Goal: Information Seeking & Learning: Learn about a topic

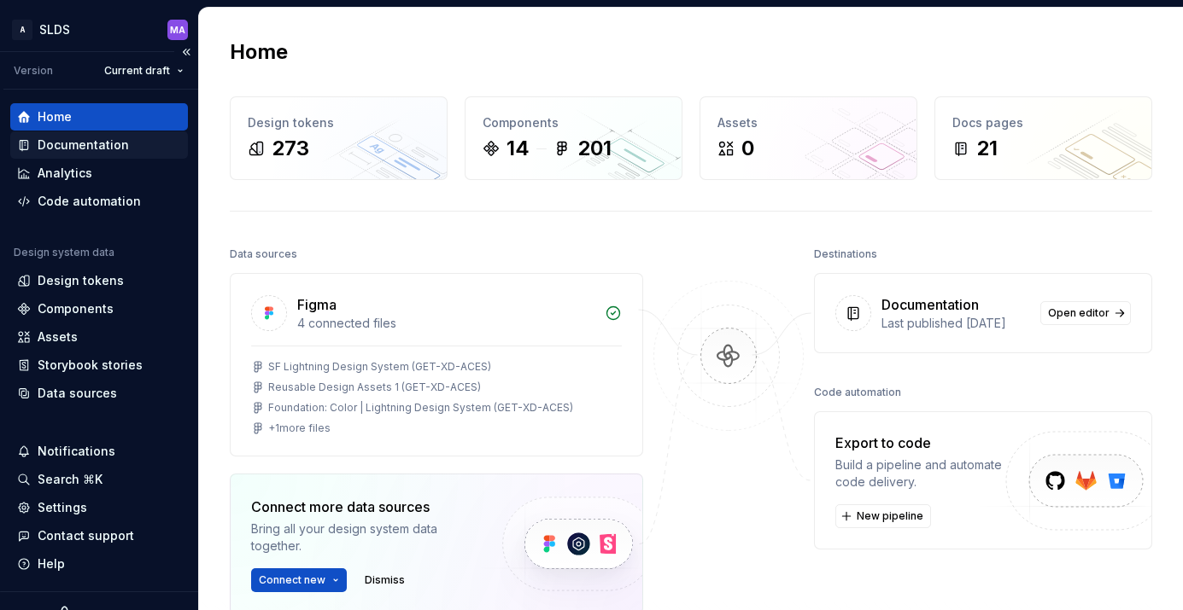
click at [114, 145] on div "Documentation" at bounding box center [83, 145] width 91 height 17
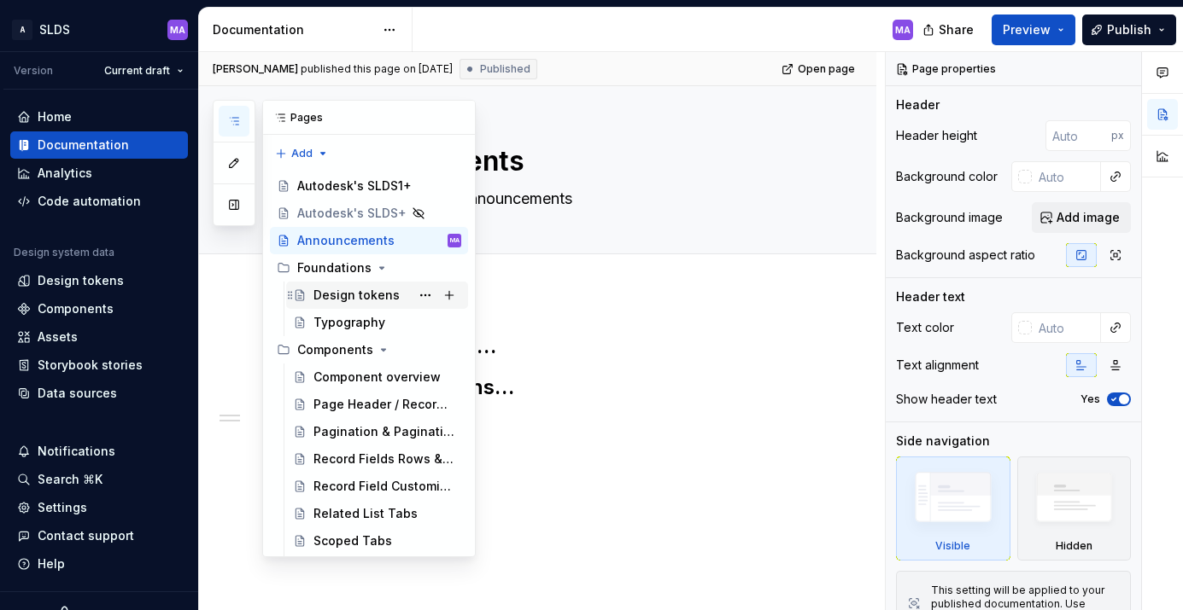
click at [373, 291] on div "Design tokens" at bounding box center [356, 295] width 86 height 17
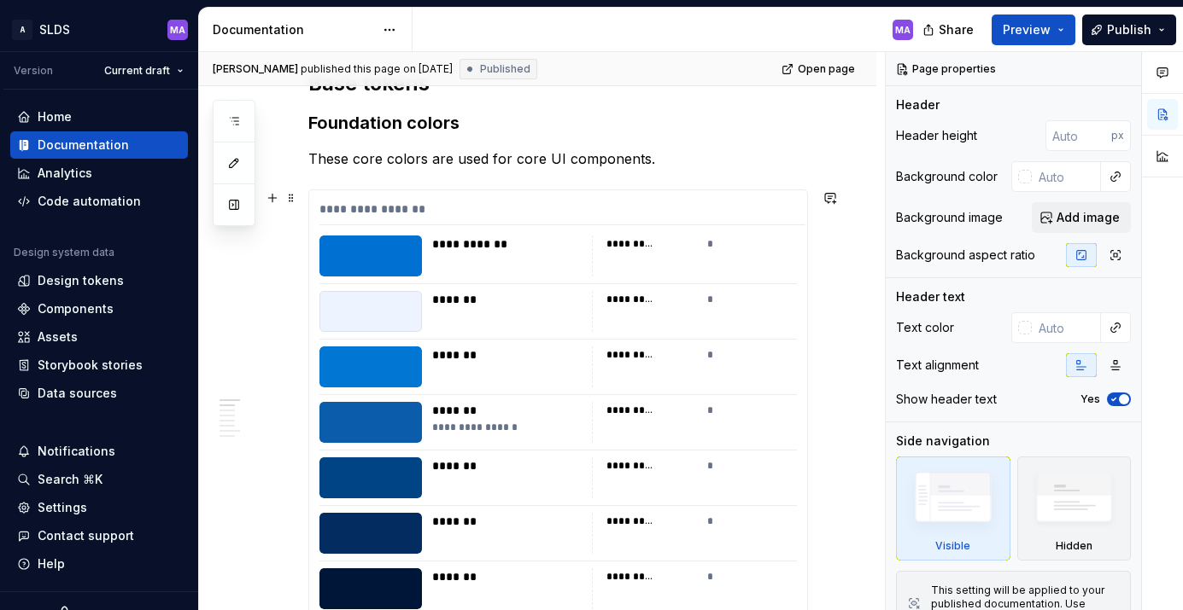
scroll to position [285, 0]
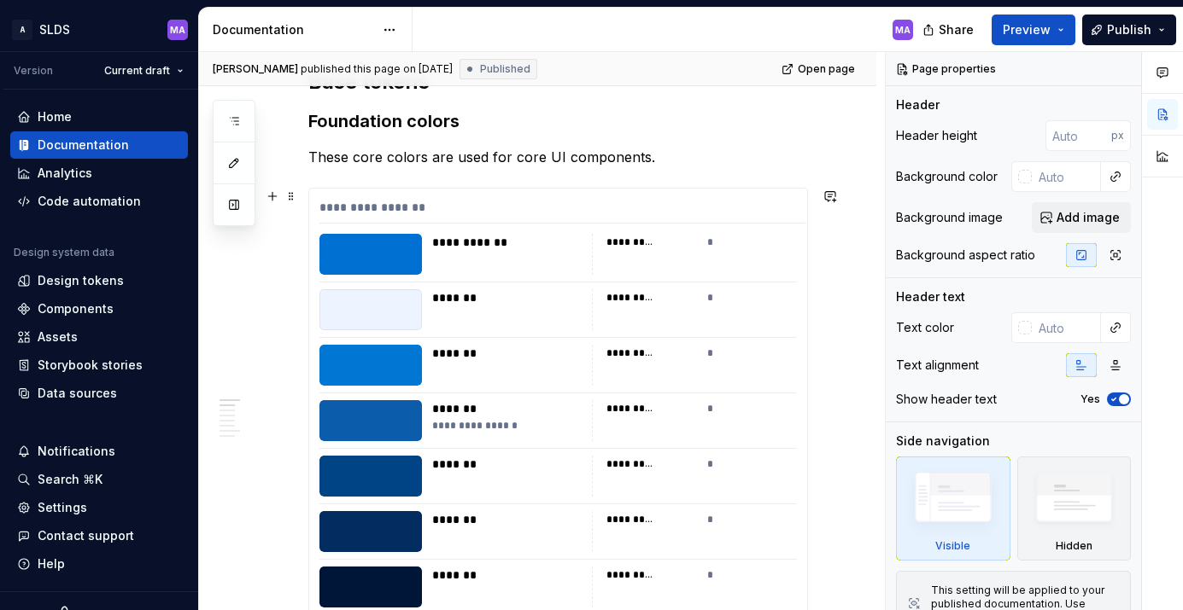
click at [657, 203] on div "**********" at bounding box center [562, 211] width 486 height 25
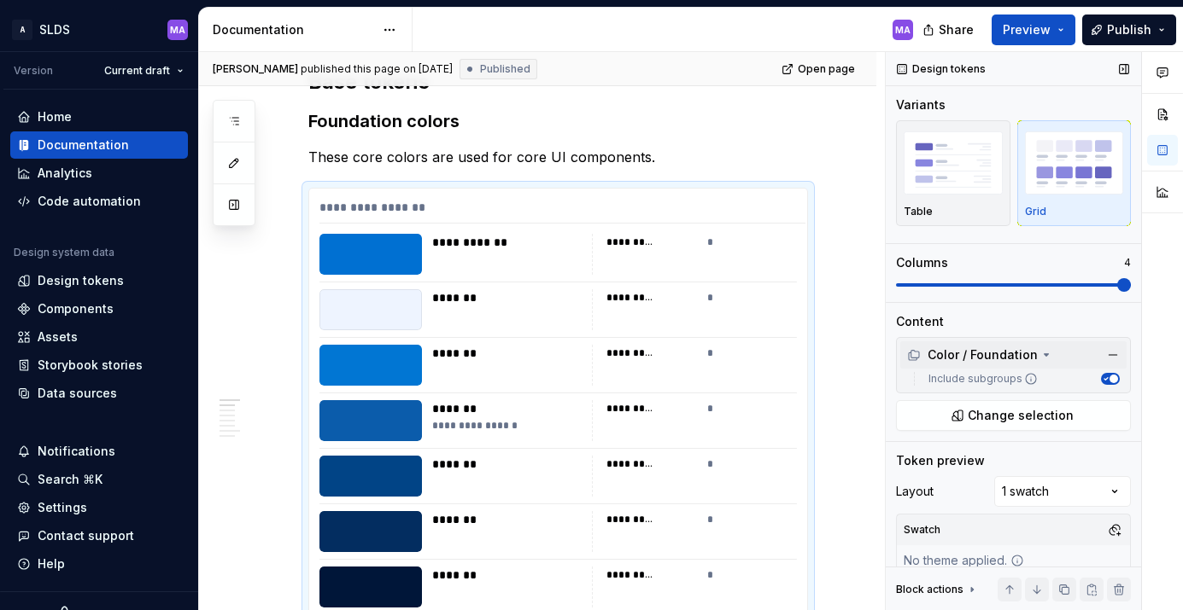
click at [1044, 354] on icon at bounding box center [1046, 355] width 4 height 2
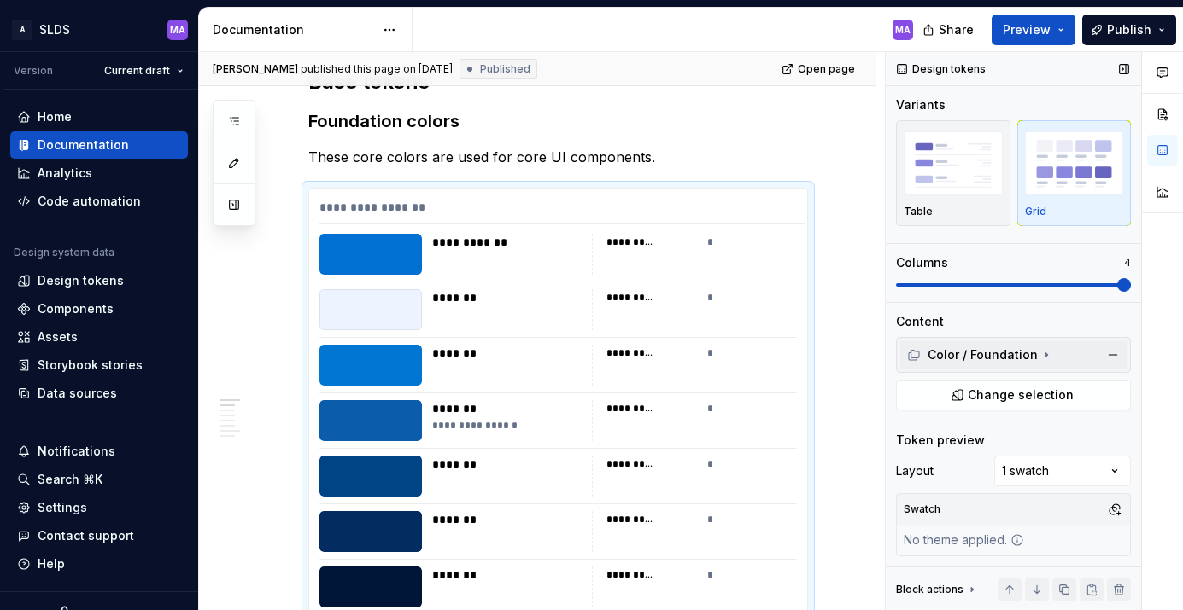
scroll to position [66, 0]
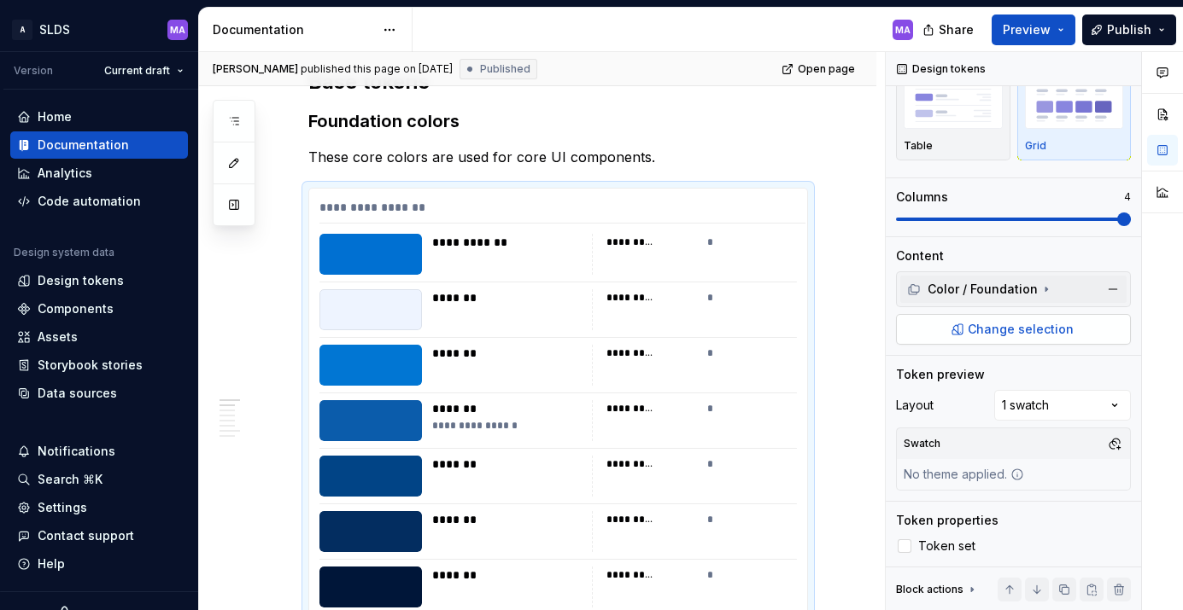
click at [1015, 324] on span "Change selection" at bounding box center [1020, 329] width 106 height 17
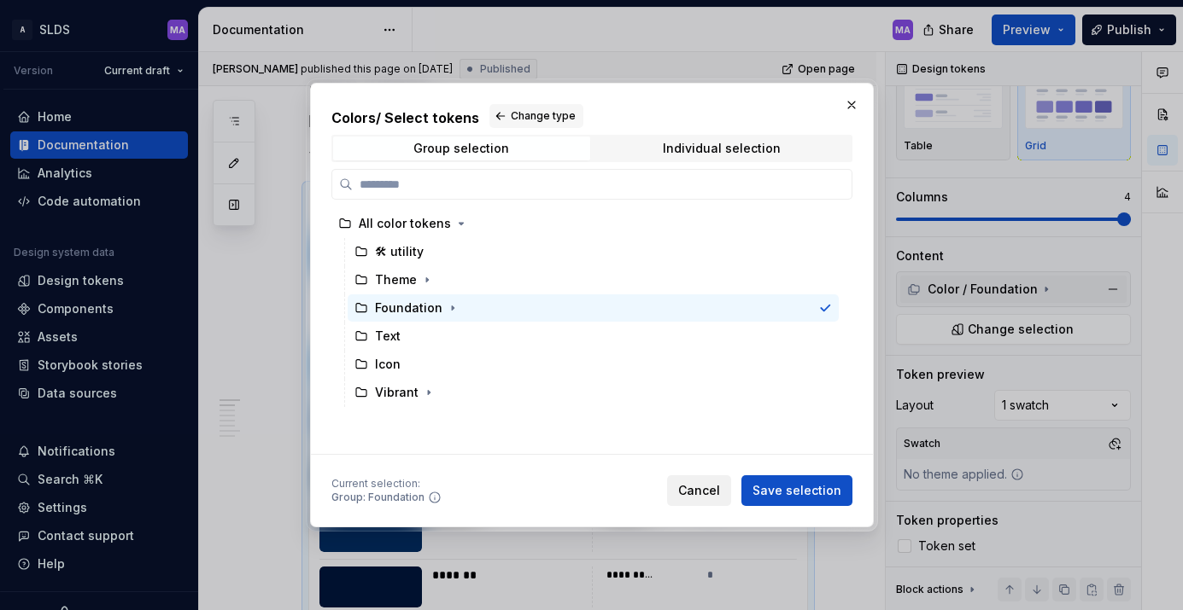
click at [707, 488] on span "Cancel" at bounding box center [699, 490] width 42 height 17
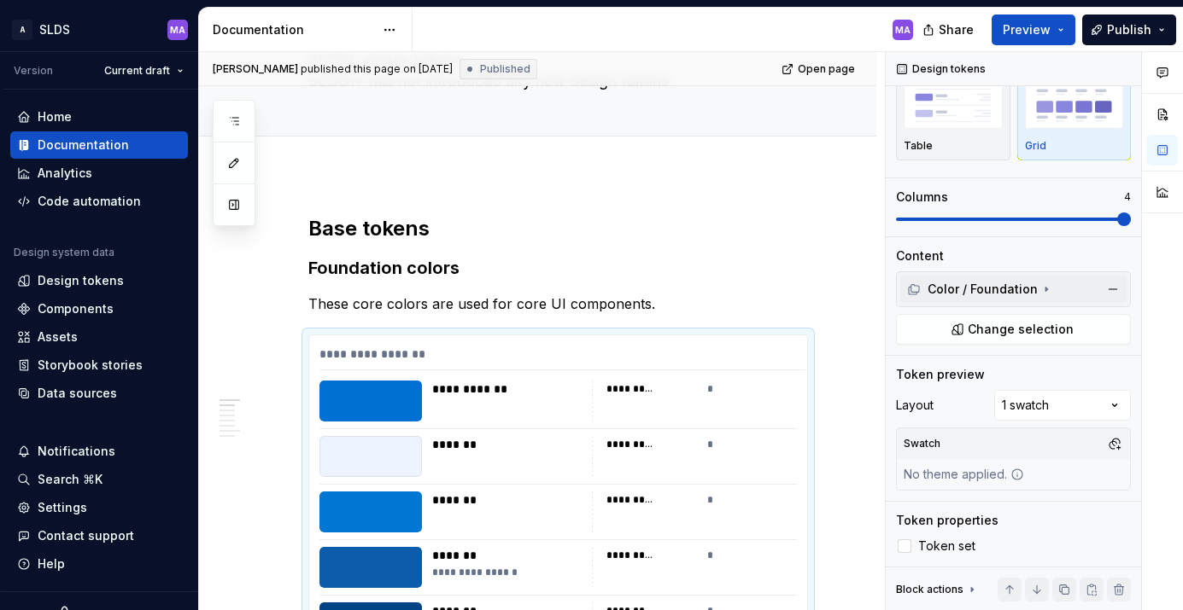
scroll to position [0, 0]
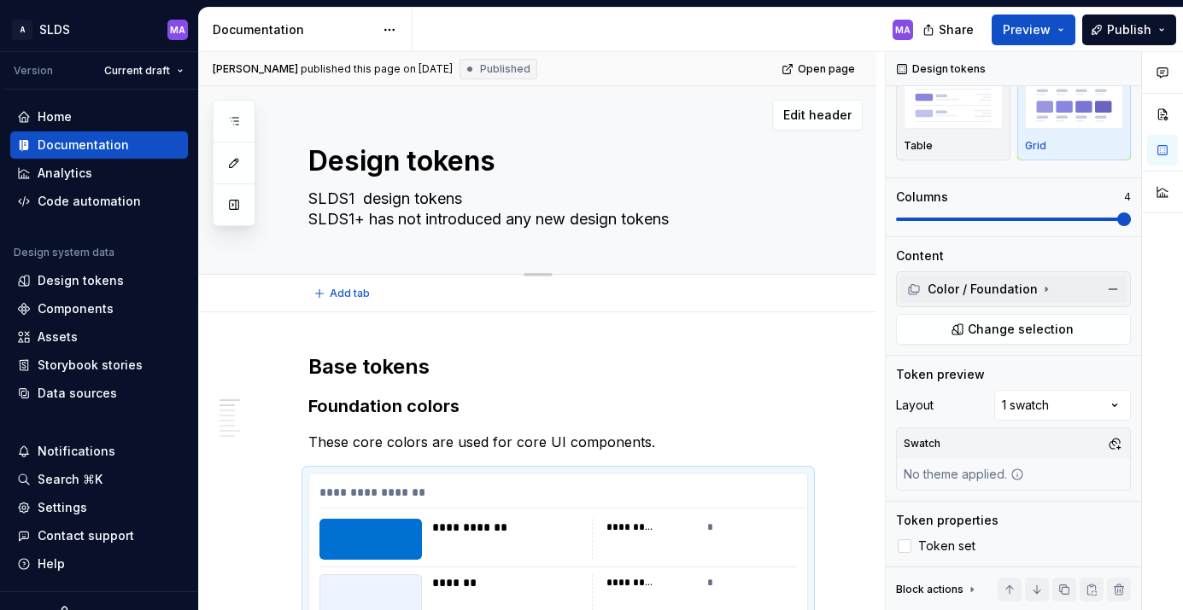
type textarea "*"
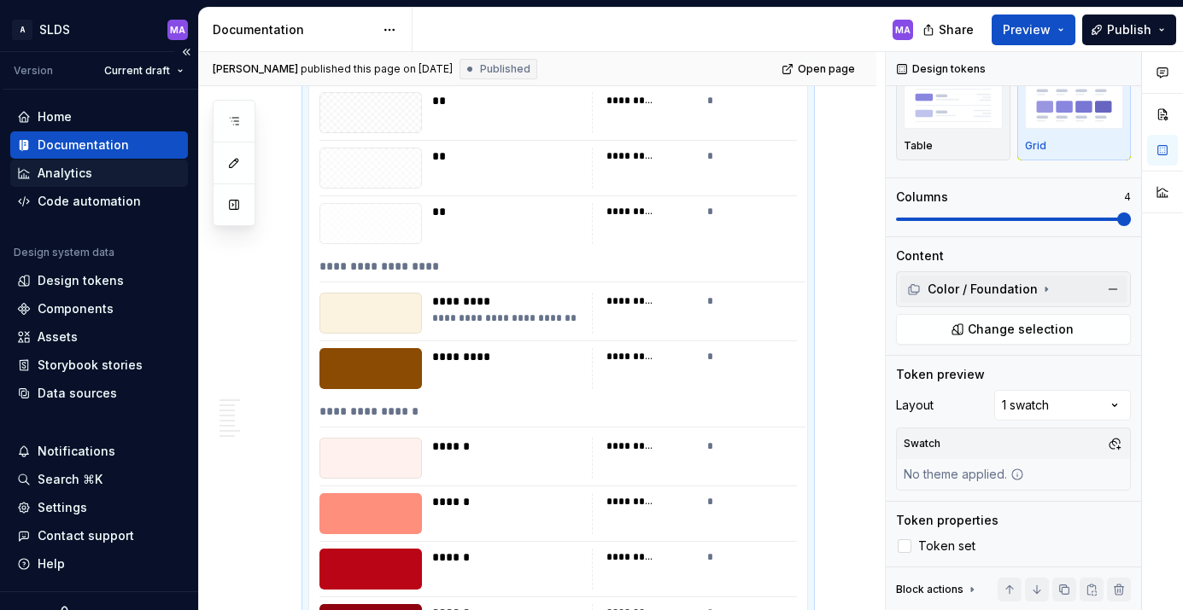
scroll to position [2058, 0]
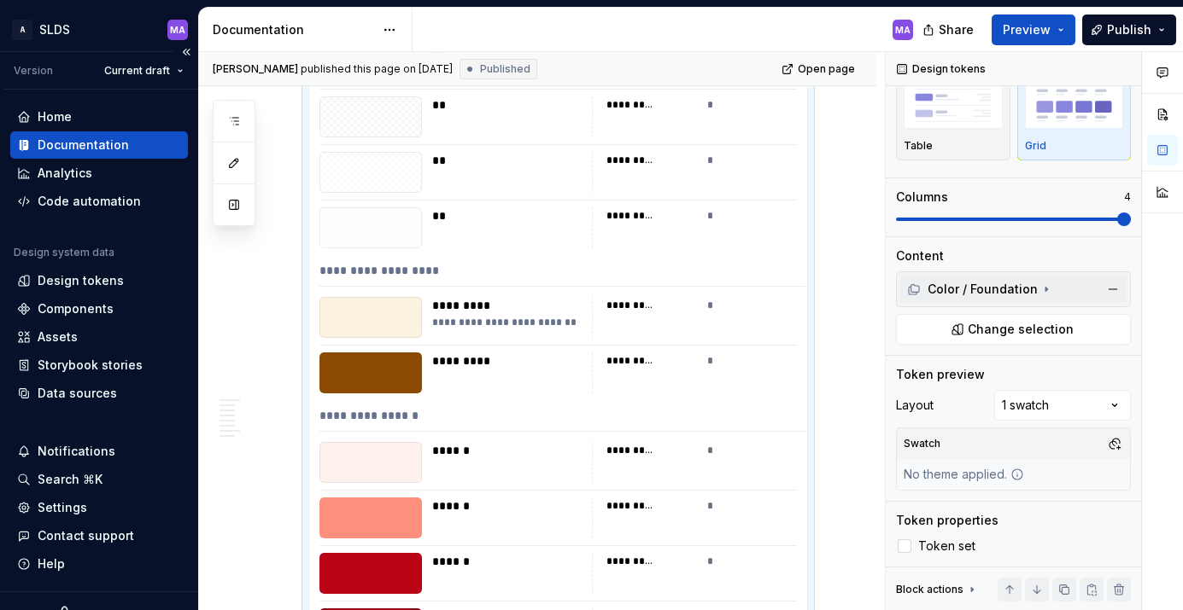
type textarea "*"
click at [65, 120] on div "Home" at bounding box center [55, 116] width 34 height 17
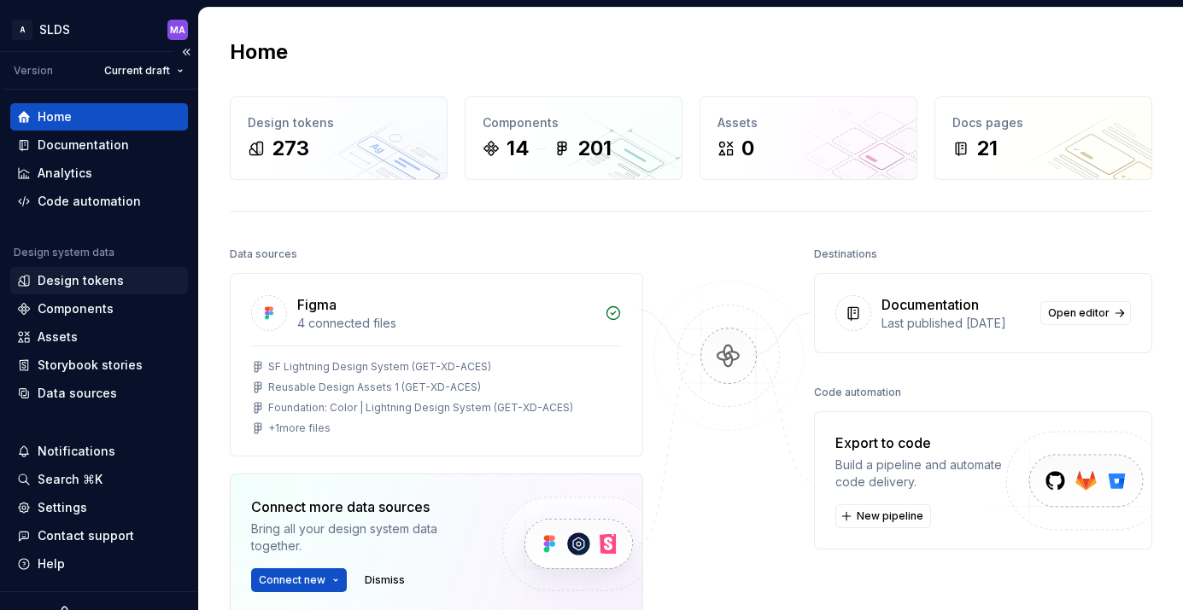
click at [95, 279] on div "Design tokens" at bounding box center [81, 280] width 86 height 17
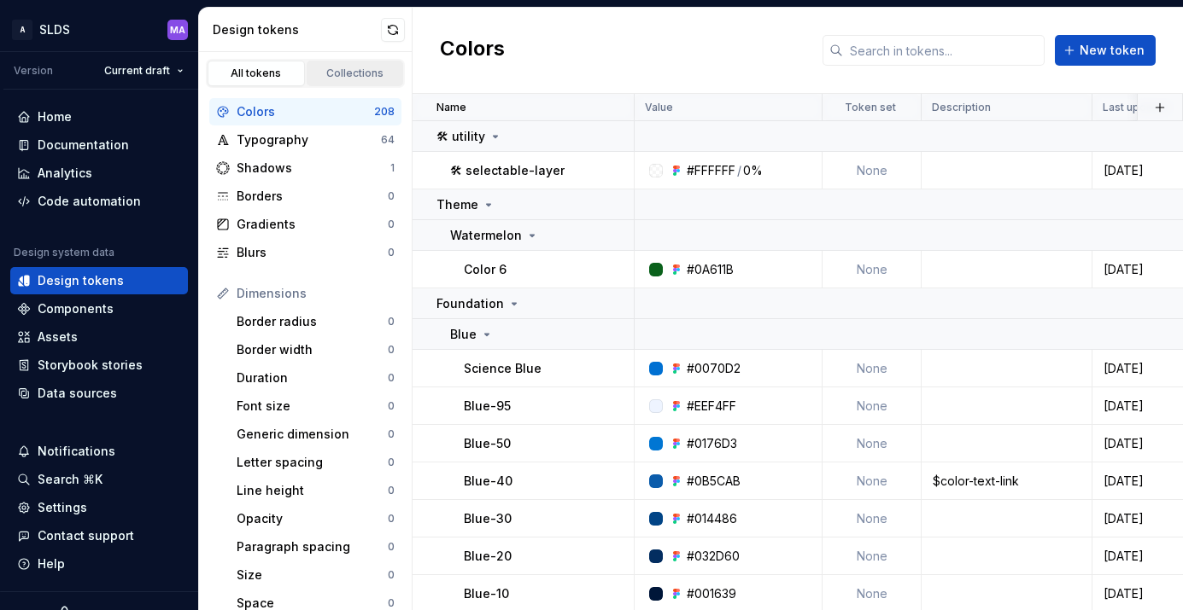
click at [343, 71] on div "Collections" at bounding box center [355, 74] width 85 height 14
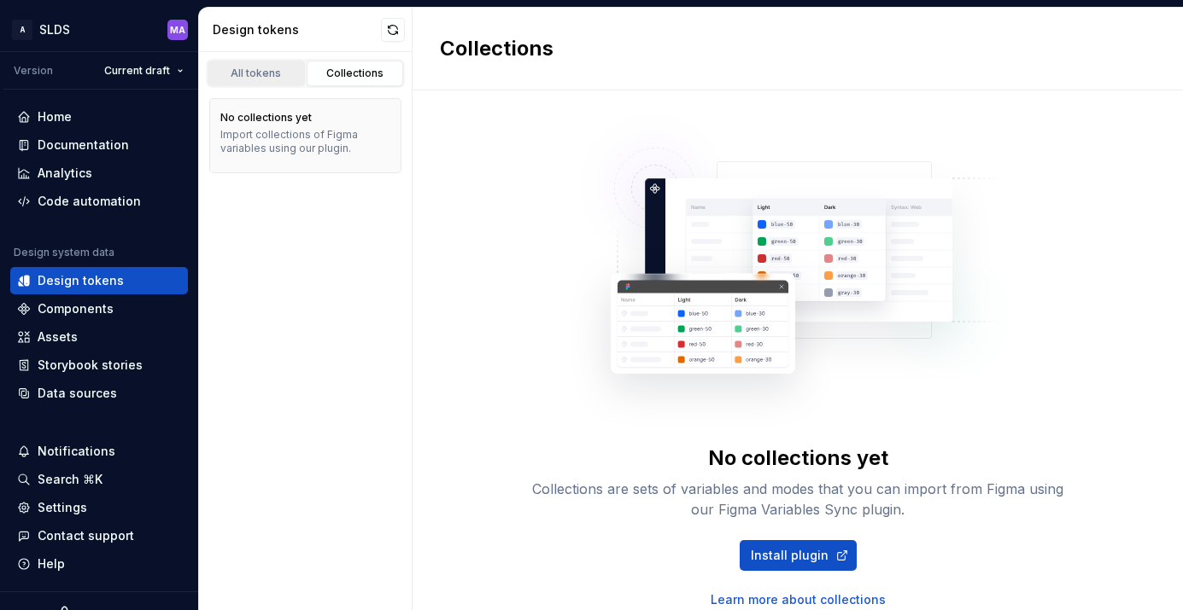
click at [269, 73] on div "All tokens" at bounding box center [255, 74] width 85 height 14
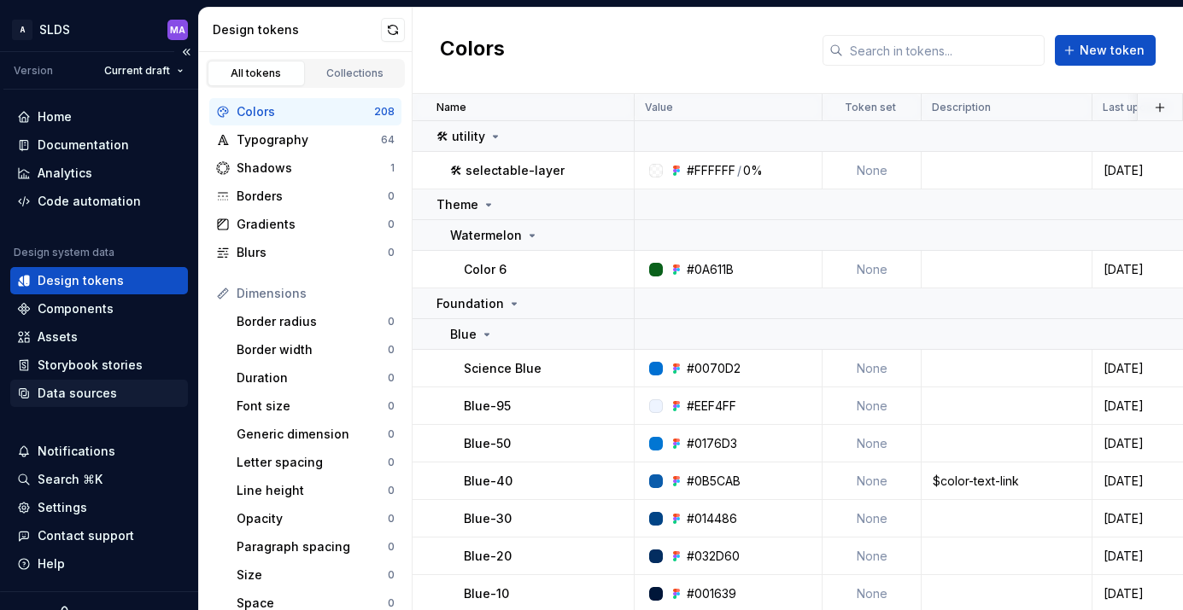
click at [106, 397] on div "Data sources" at bounding box center [77, 393] width 79 height 17
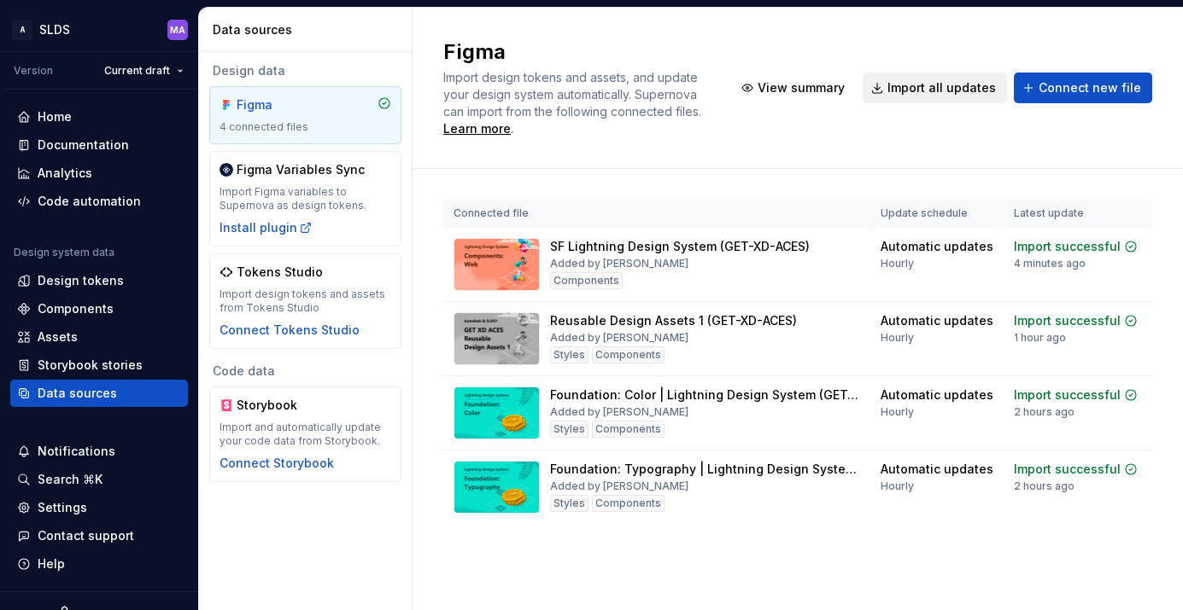
click at [941, 89] on span "Import all updates" at bounding box center [941, 87] width 108 height 17
click at [77, 28] on html "A SLDS MA Version Current draft Home Documentation Analytics Code automation De…" at bounding box center [591, 305] width 1183 height 610
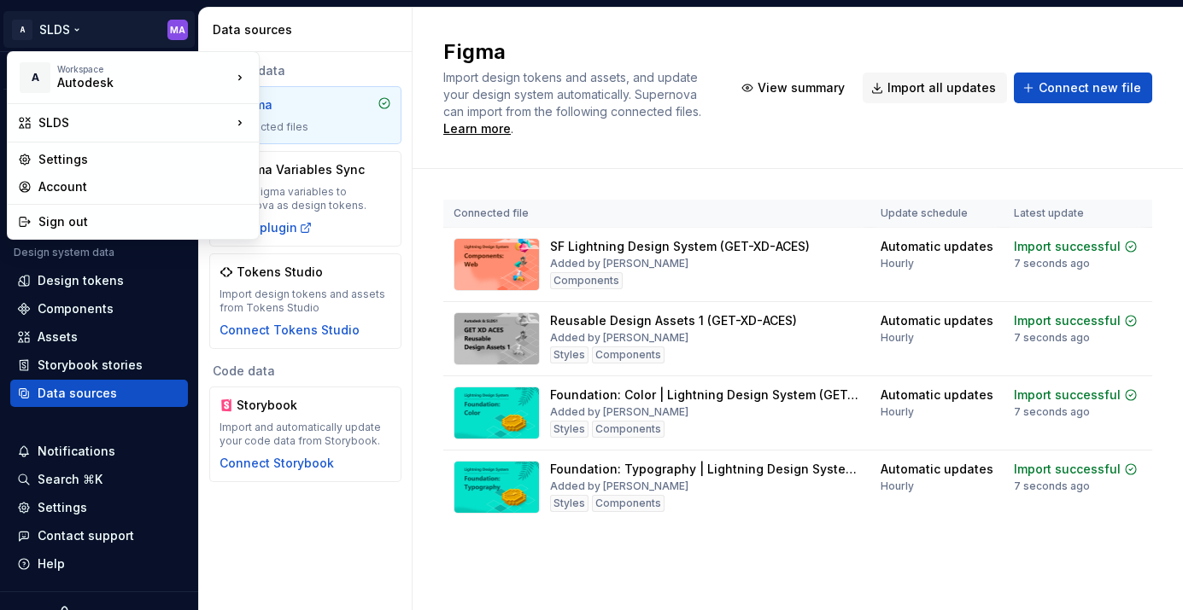
click at [447, 15] on html "A SLDS MA Version Current draft Home Documentation Analytics Code automation De…" at bounding box center [591, 305] width 1183 height 610
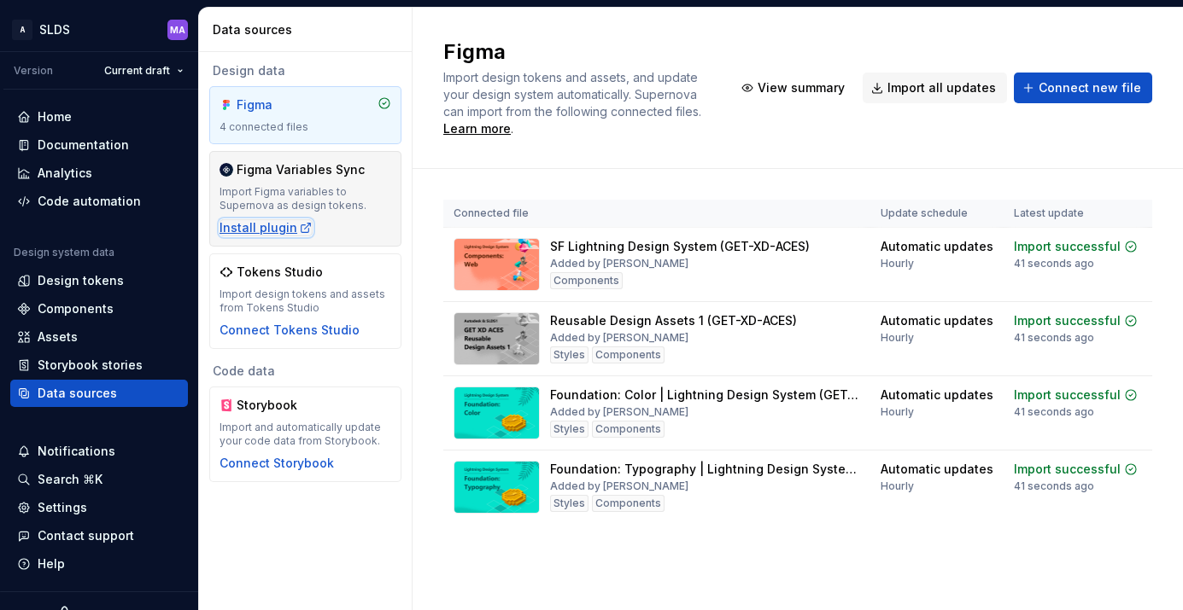
click at [274, 225] on div "Install plugin" at bounding box center [265, 227] width 93 height 17
click at [408, 163] on div "Design data Figma 4 connected files Figma Variables Sync Import Figma variables…" at bounding box center [305, 272] width 213 height 441
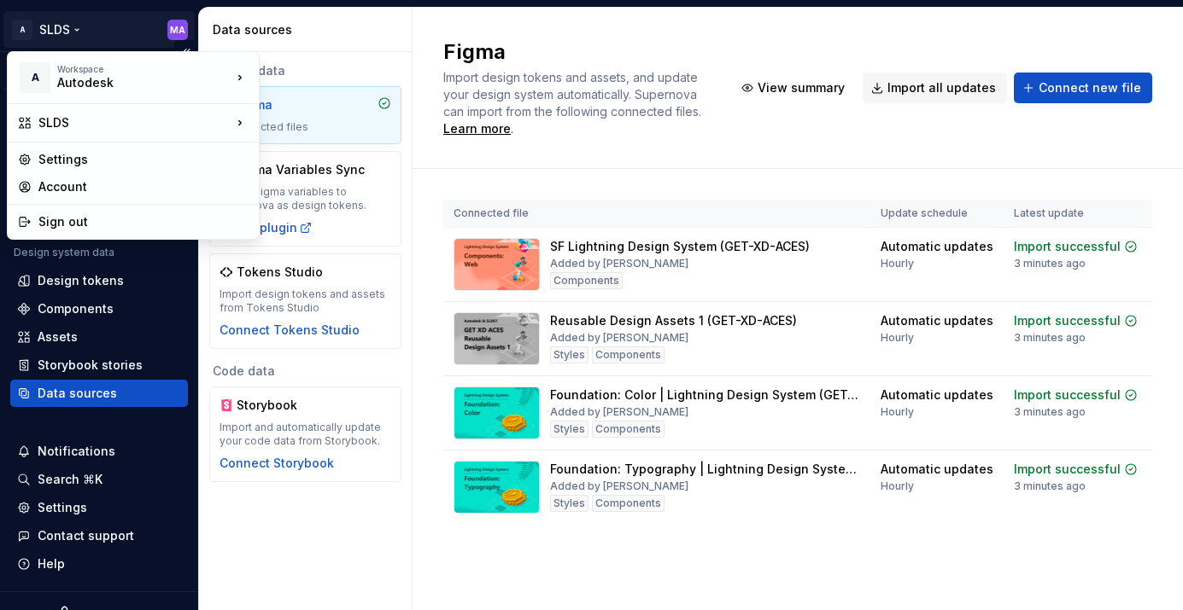
click at [74, 26] on html "A SLDS MA Version Current draft Home Documentation Analytics Code automation De…" at bounding box center [591, 305] width 1183 height 610
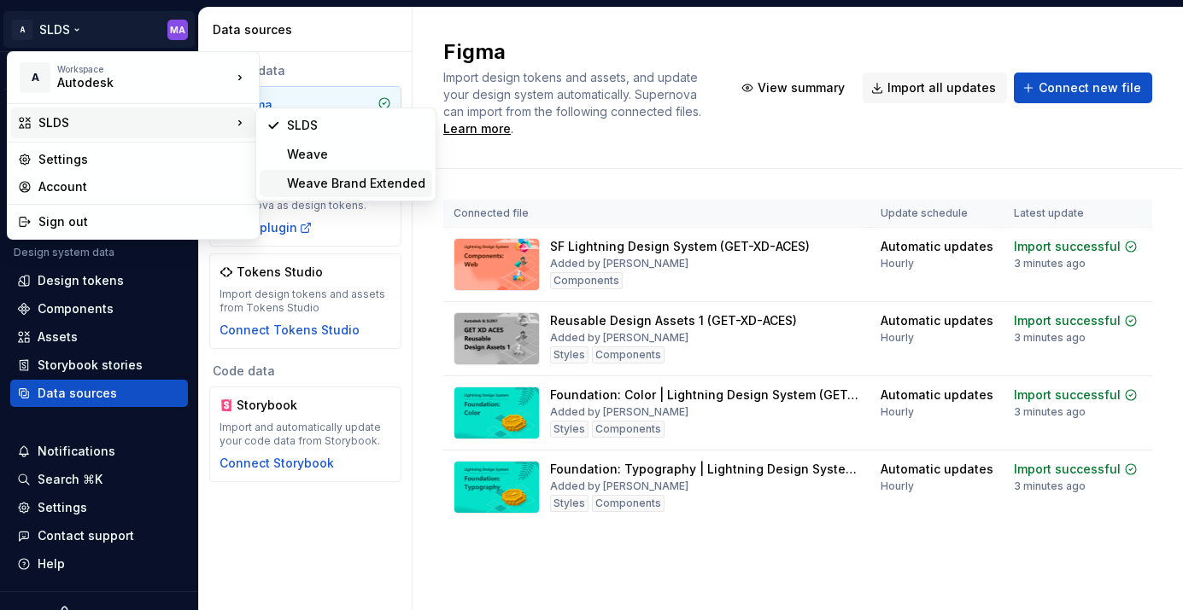
click at [348, 184] on div "Weave Brand Extended" at bounding box center [356, 183] width 138 height 17
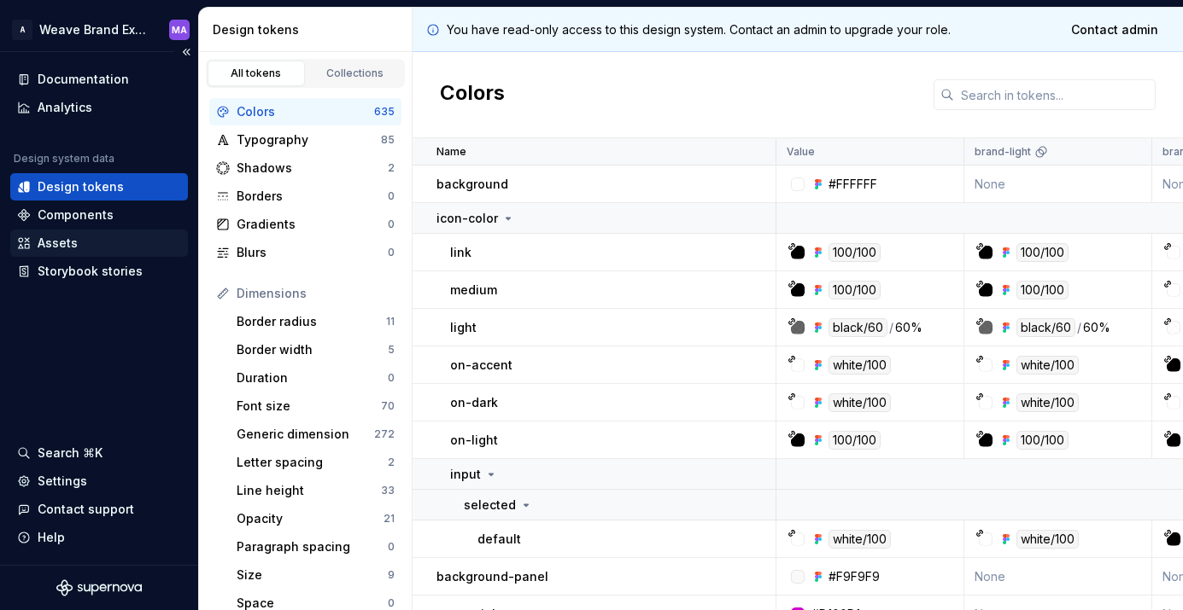
click at [74, 245] on div "Assets" at bounding box center [58, 243] width 40 height 17
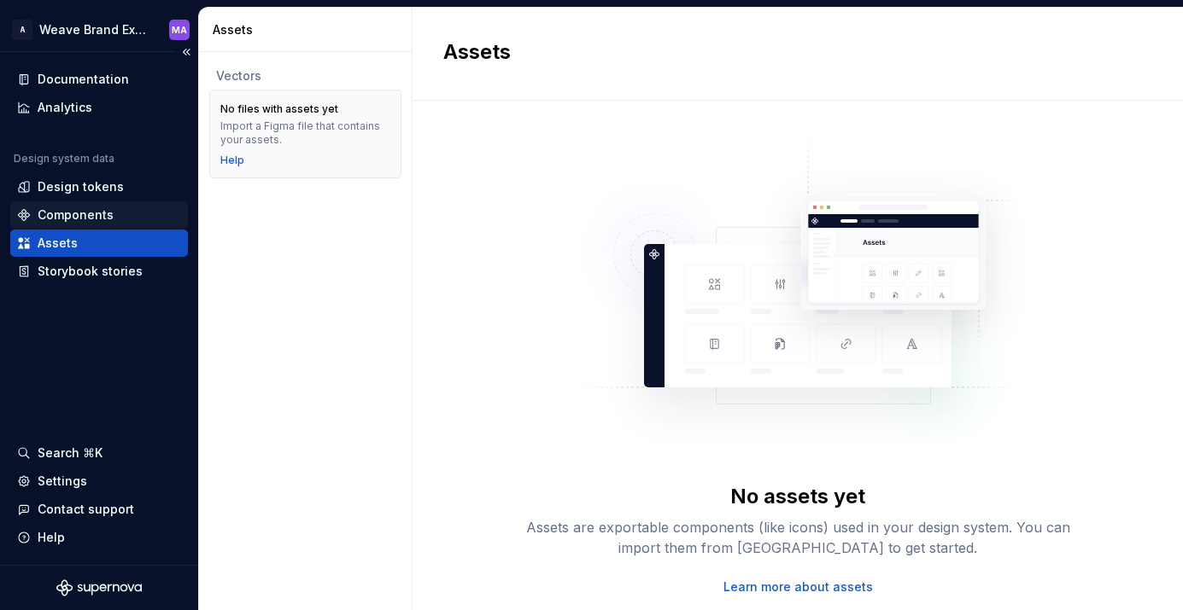
click at [81, 216] on div "Components" at bounding box center [76, 215] width 76 height 17
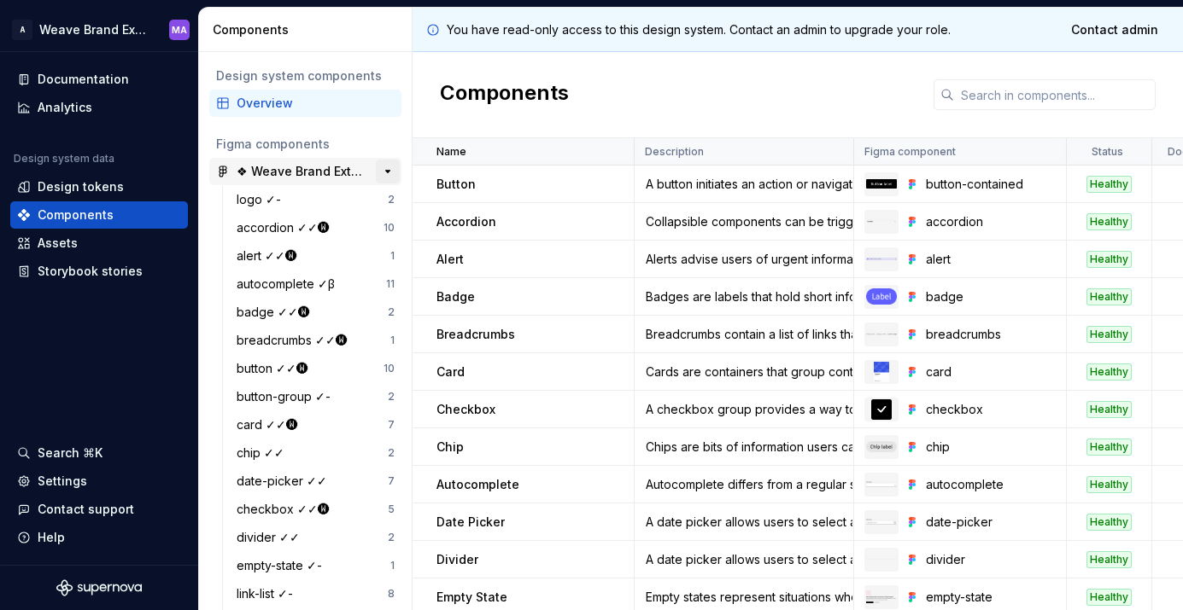
click at [390, 170] on button "button" at bounding box center [388, 172] width 24 height 24
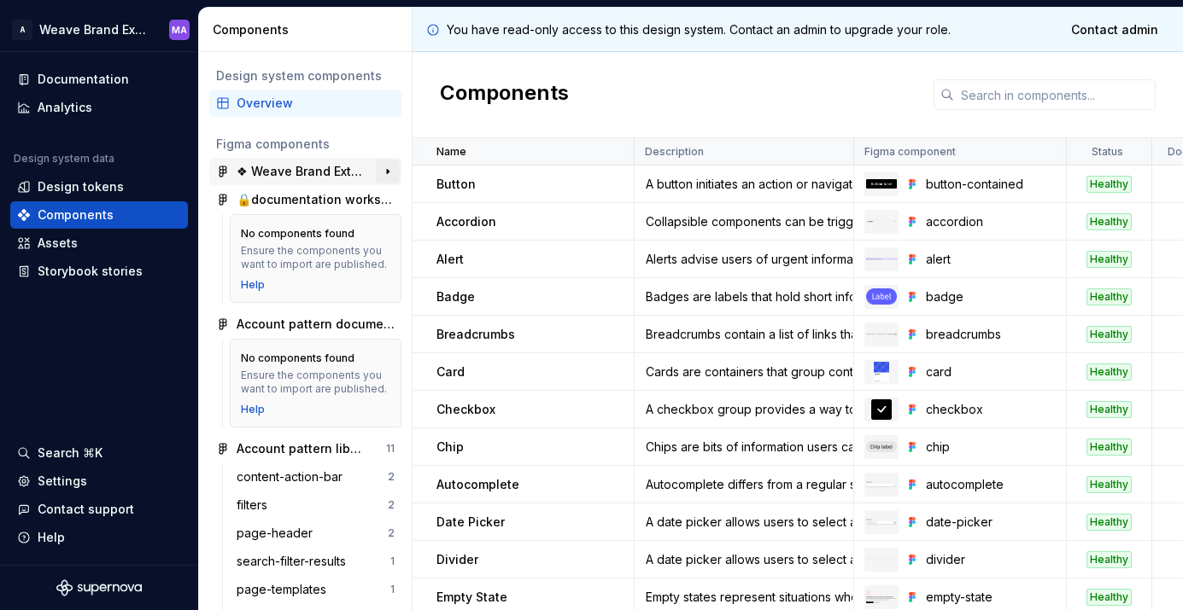
click at [390, 170] on button "button" at bounding box center [388, 172] width 24 height 24
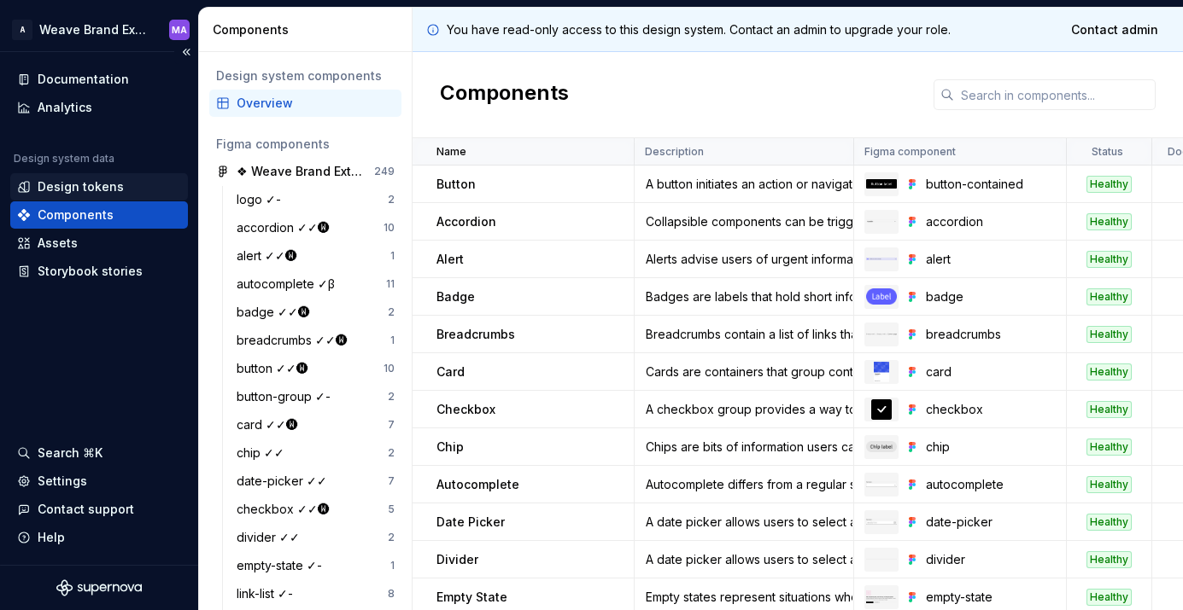
click at [109, 188] on div "Design tokens" at bounding box center [81, 186] width 86 height 17
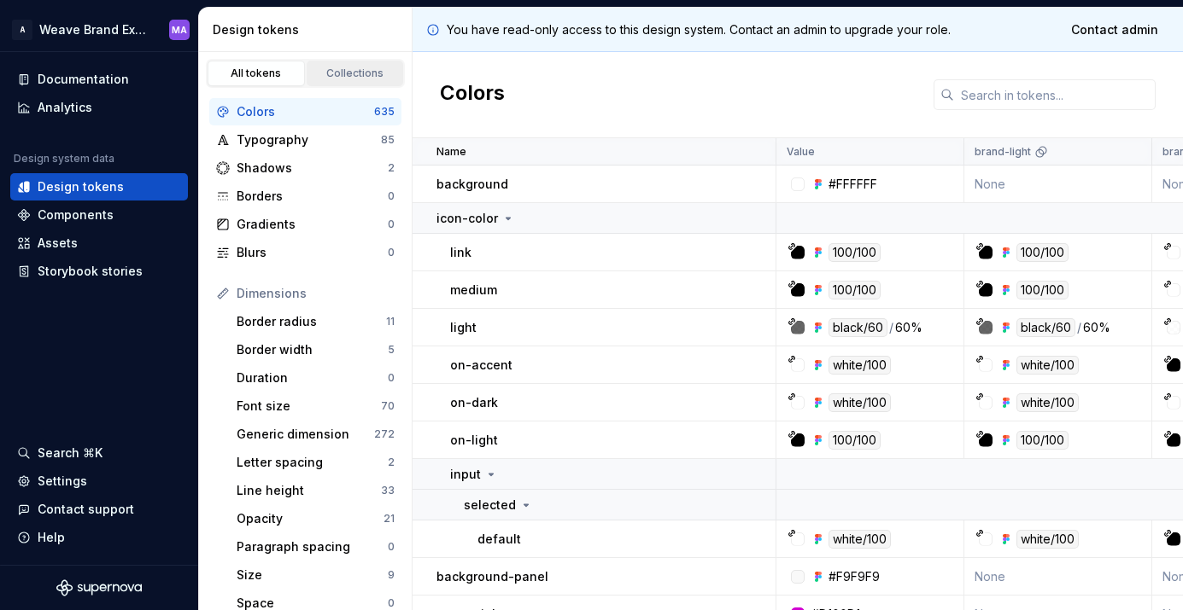
click at [353, 79] on div "Collections" at bounding box center [355, 74] width 85 height 14
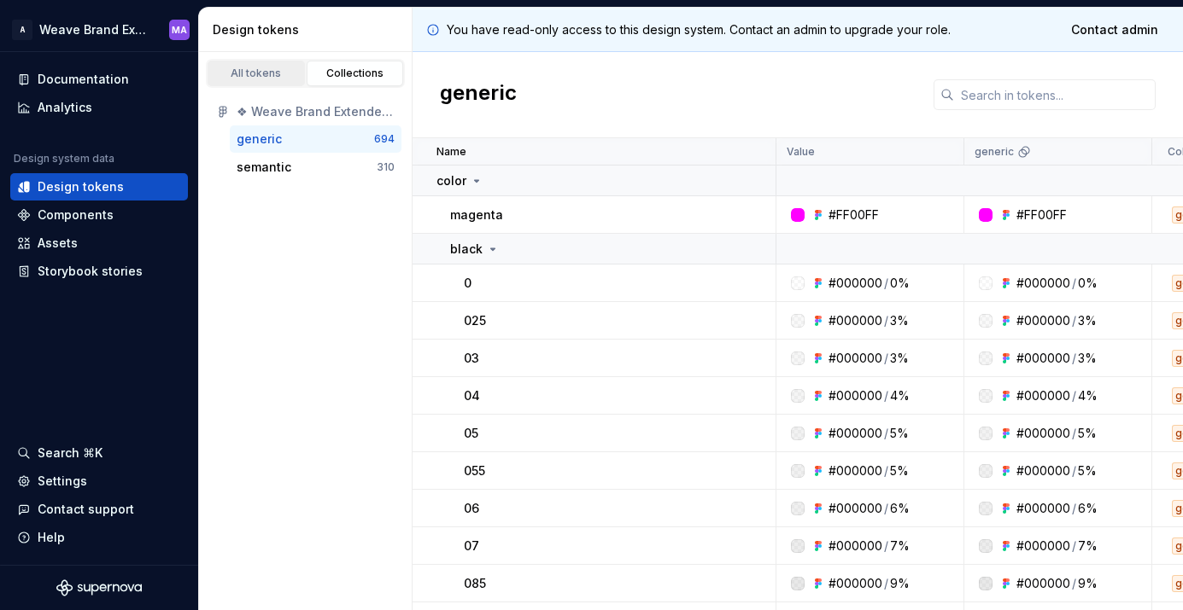
click at [254, 75] on div "All tokens" at bounding box center [255, 74] width 85 height 14
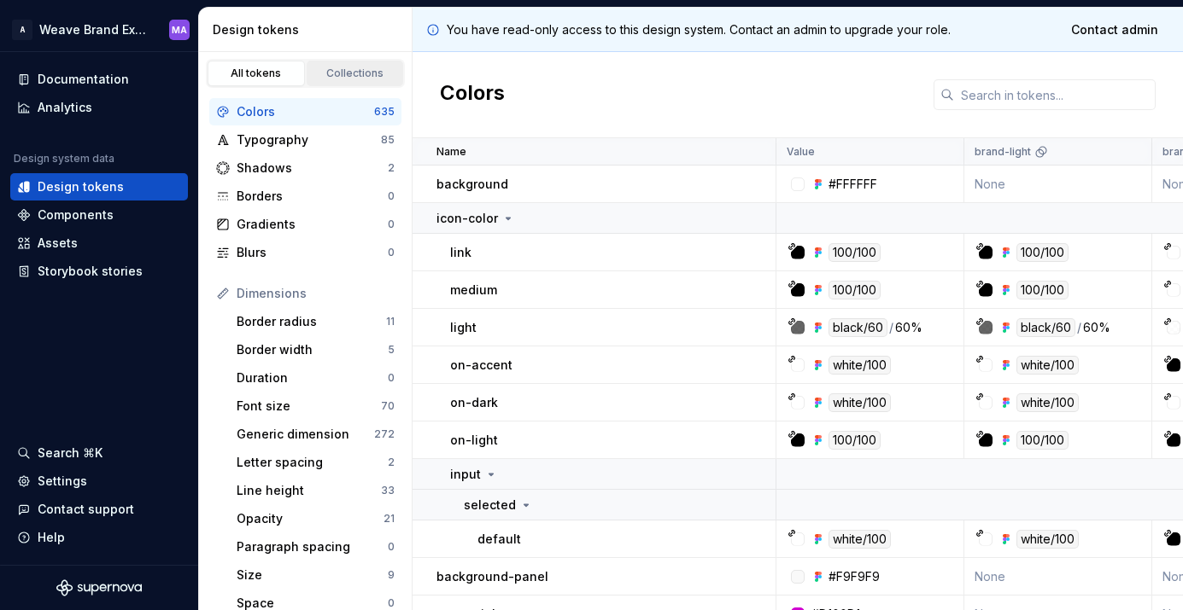
click at [364, 75] on div "Collections" at bounding box center [355, 74] width 85 height 14
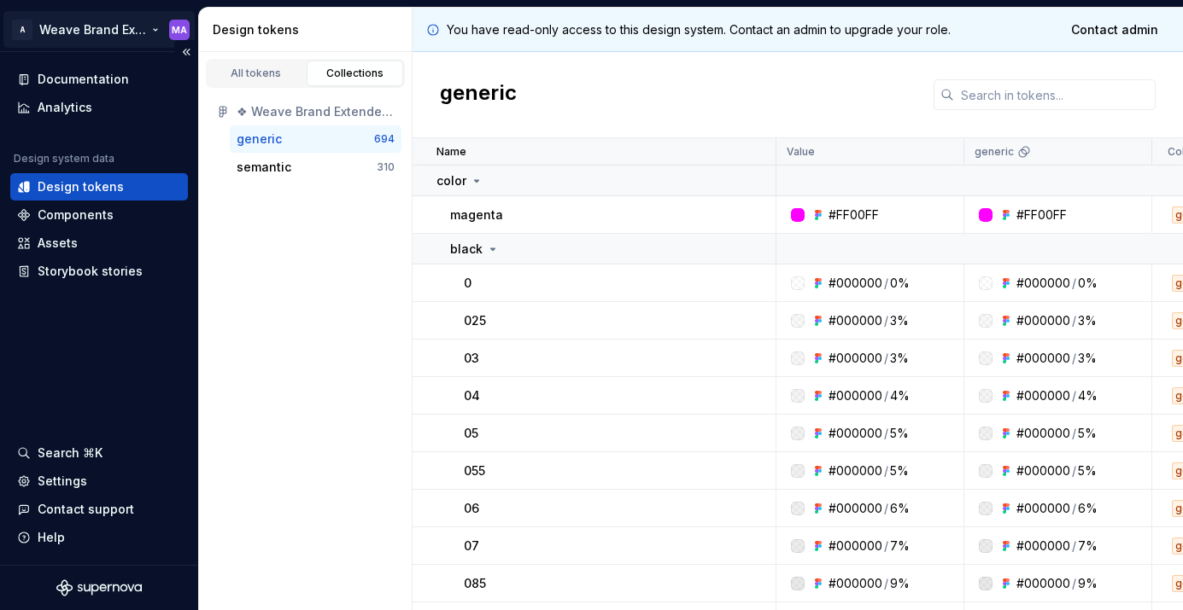
click at [150, 26] on html "A Weave Brand Extended MA Documentation Analytics Design system data Design tok…" at bounding box center [591, 305] width 1183 height 610
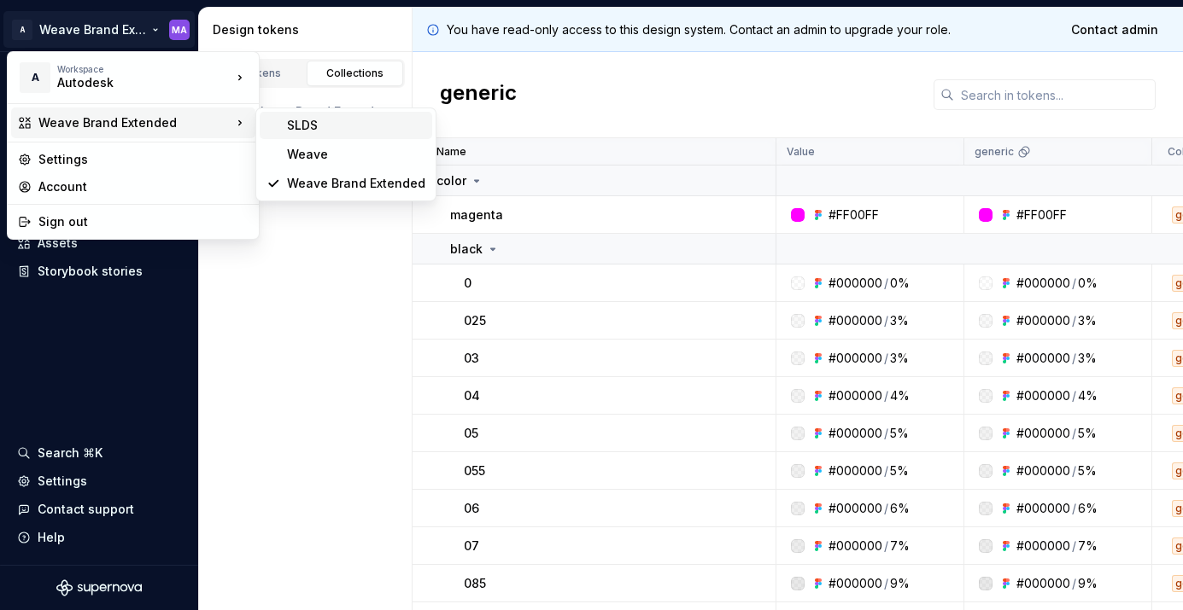
click at [308, 124] on div "SLDS" at bounding box center [356, 125] width 138 height 17
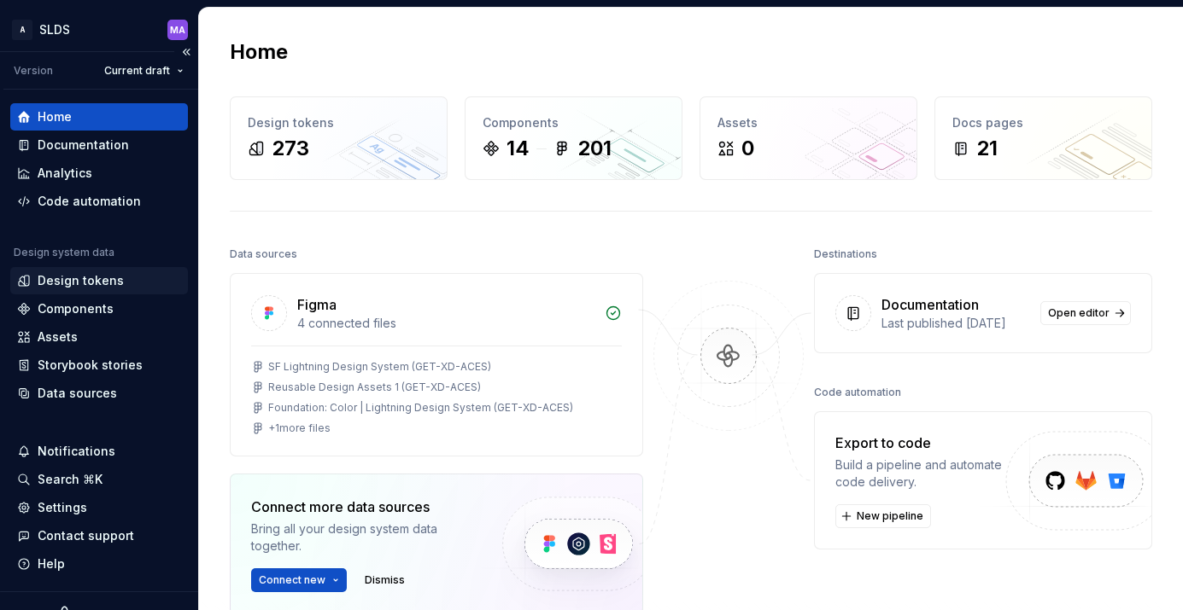
click at [120, 282] on div "Design tokens" at bounding box center [99, 280] width 164 height 17
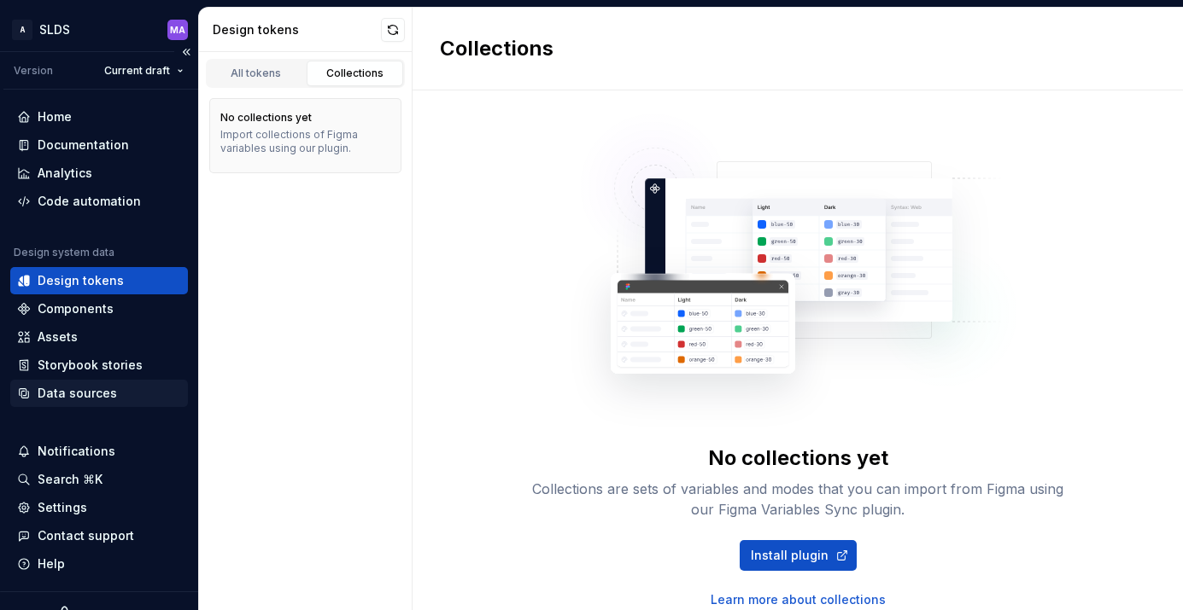
click at [137, 403] on div "Data sources" at bounding box center [99, 393] width 178 height 27
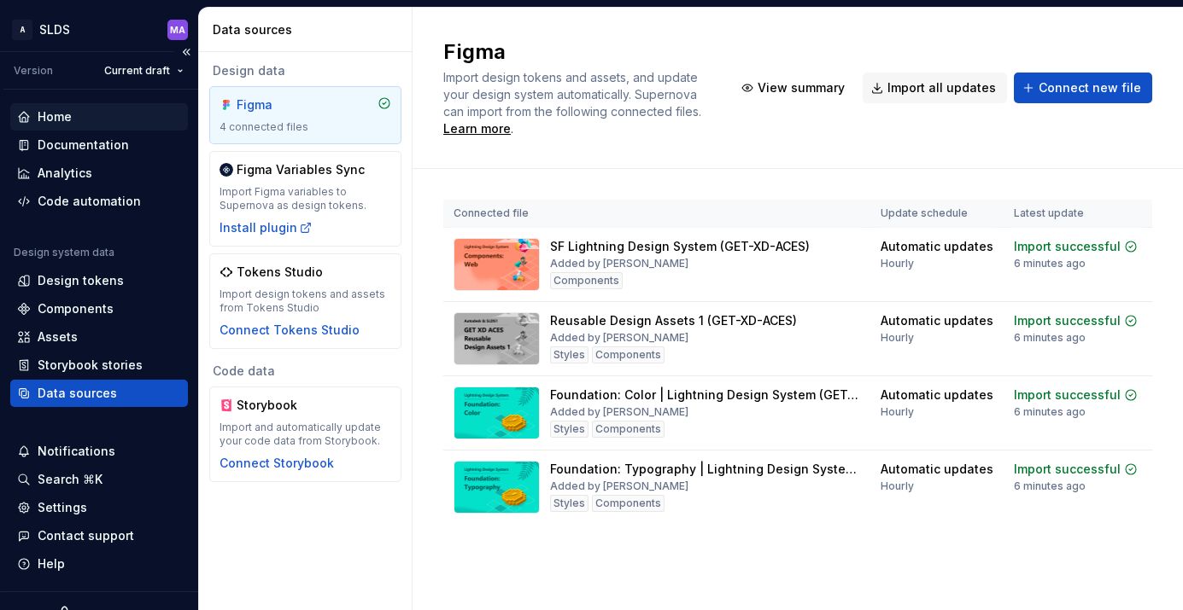
click at [110, 119] on div "Home" at bounding box center [99, 116] width 164 height 17
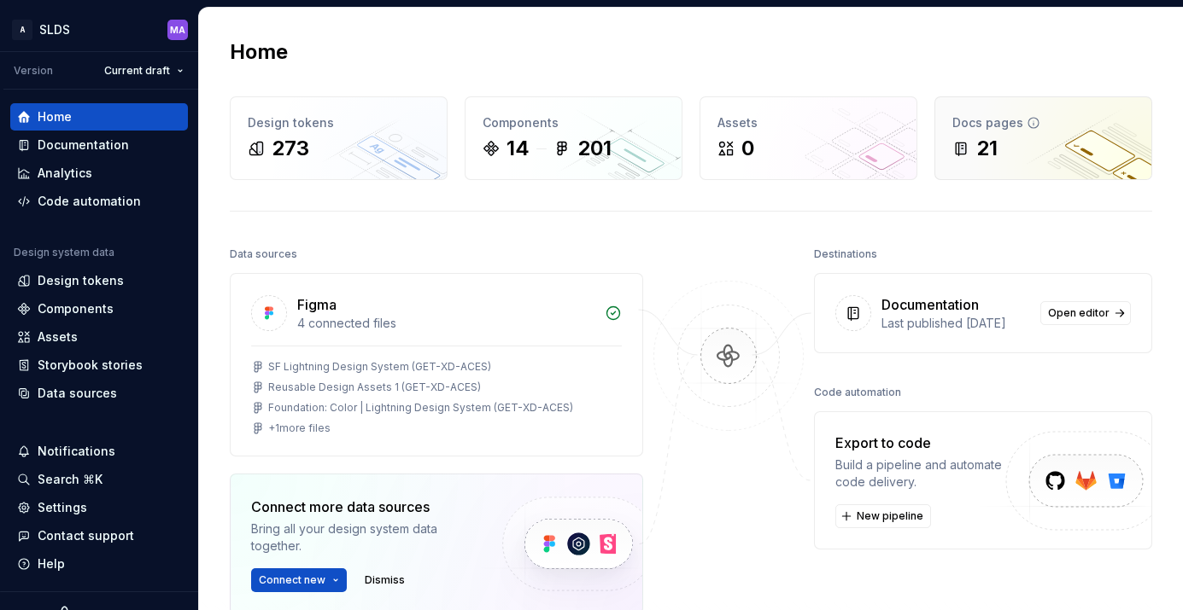
click at [993, 149] on div "21" at bounding box center [986, 148] width 21 height 27
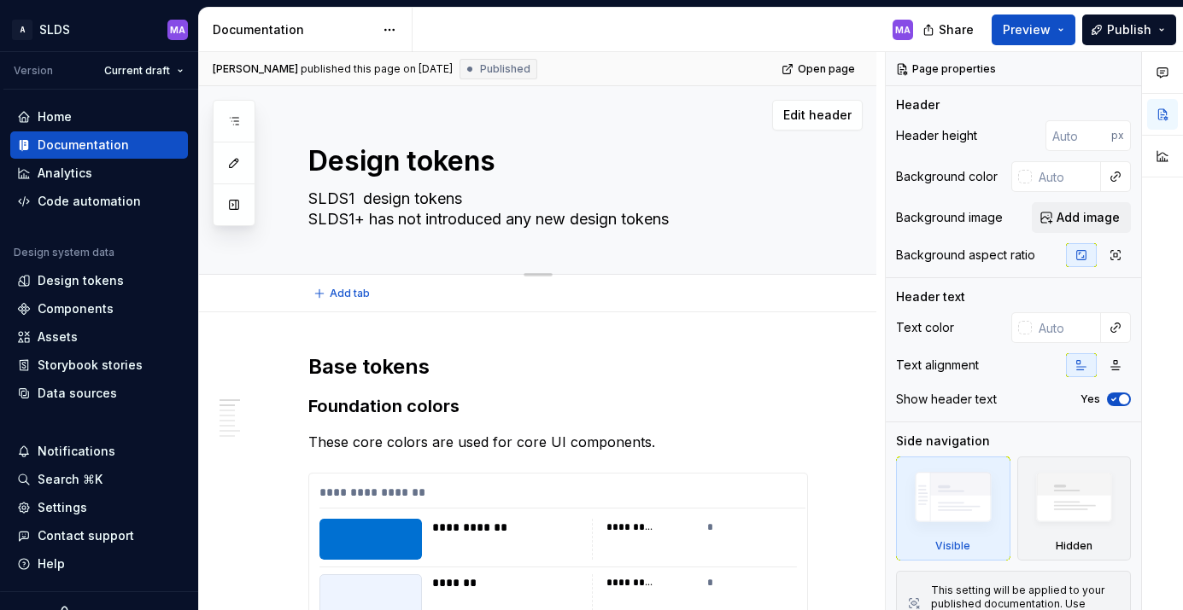
click at [799, 268] on div "Design tokens SLDS1 design tokens SLDS1+ has not introduced any new design toke…" at bounding box center [557, 180] width 499 height 188
click at [563, 370] on h2 "Base tokens" at bounding box center [557, 366] width 499 height 27
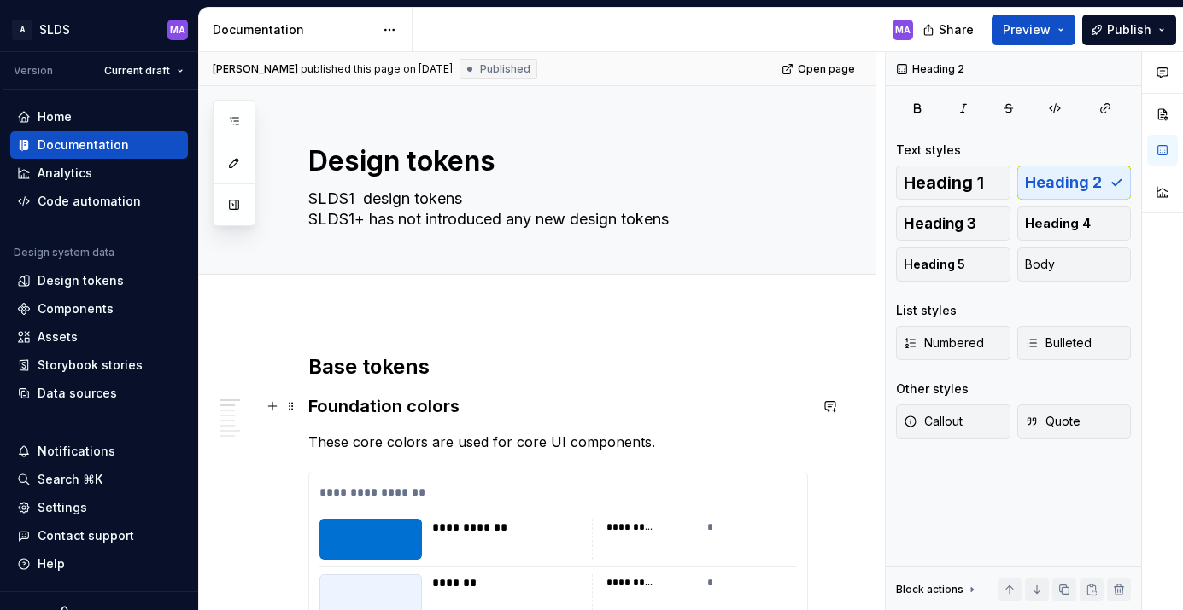
click at [557, 409] on h3 "Foundation colors" at bounding box center [557, 406] width 499 height 24
click at [692, 442] on p "These core colors are used for core UI components." at bounding box center [557, 442] width 499 height 20
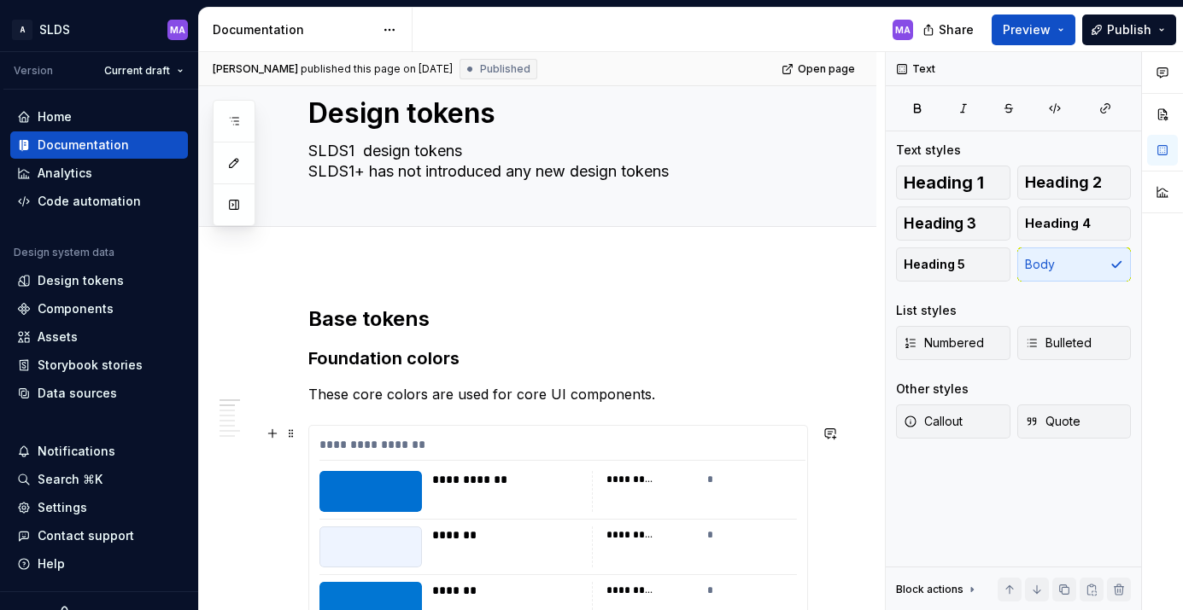
scroll to position [55, 0]
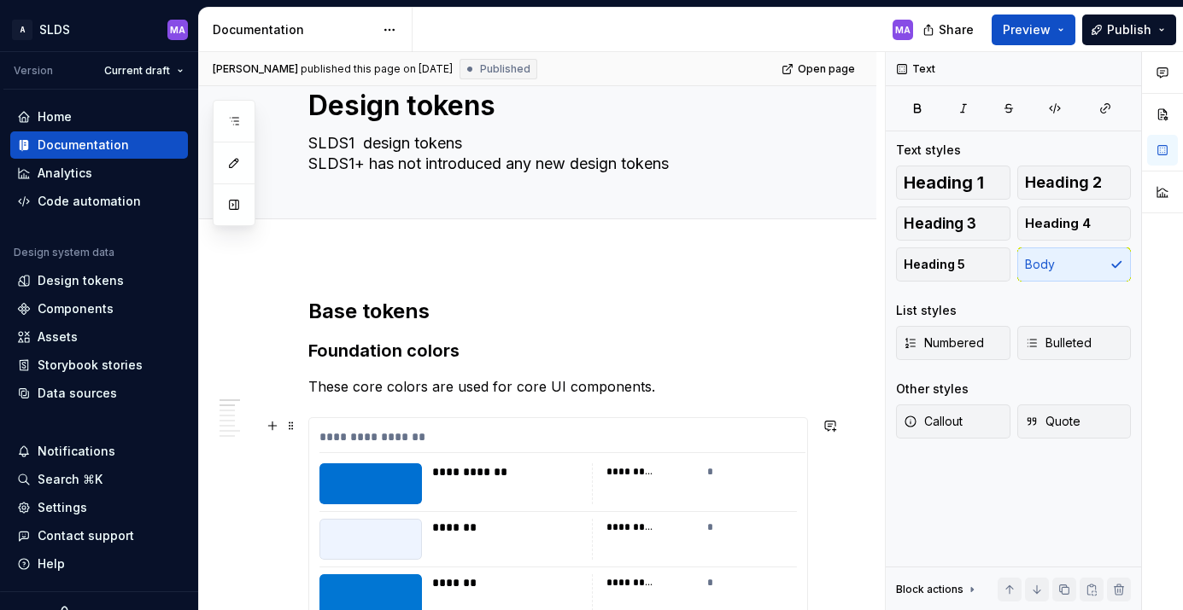
click at [728, 434] on div "**********" at bounding box center [562, 441] width 486 height 25
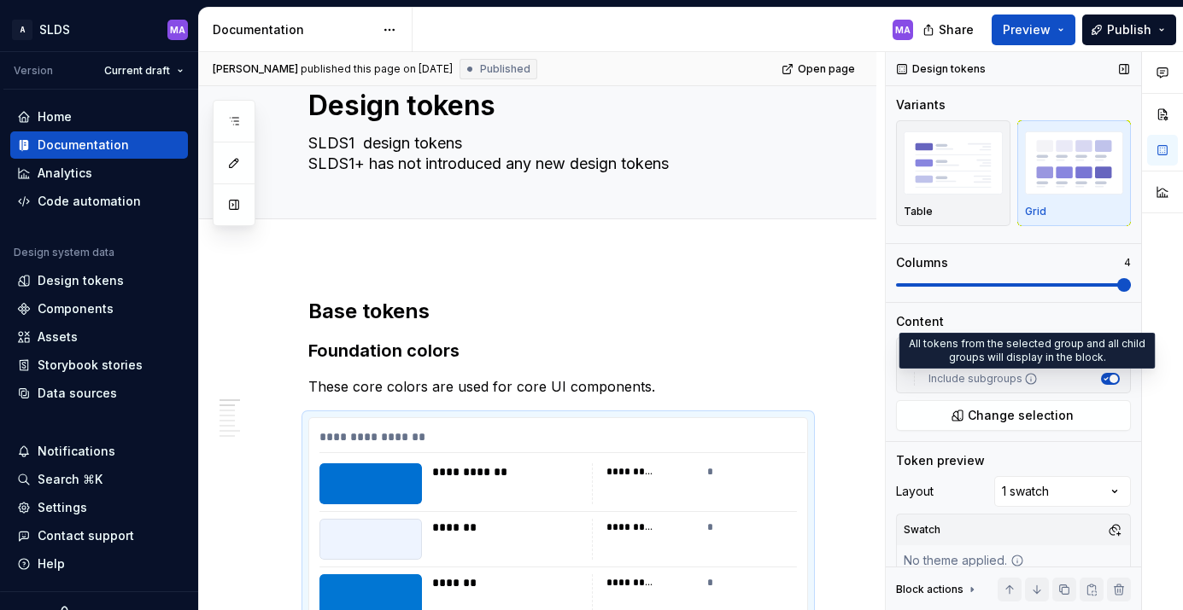
click at [1025, 378] on icon at bounding box center [1031, 379] width 14 height 14
click at [1101, 378] on button "Include subgroups" at bounding box center [1110, 379] width 19 height 12
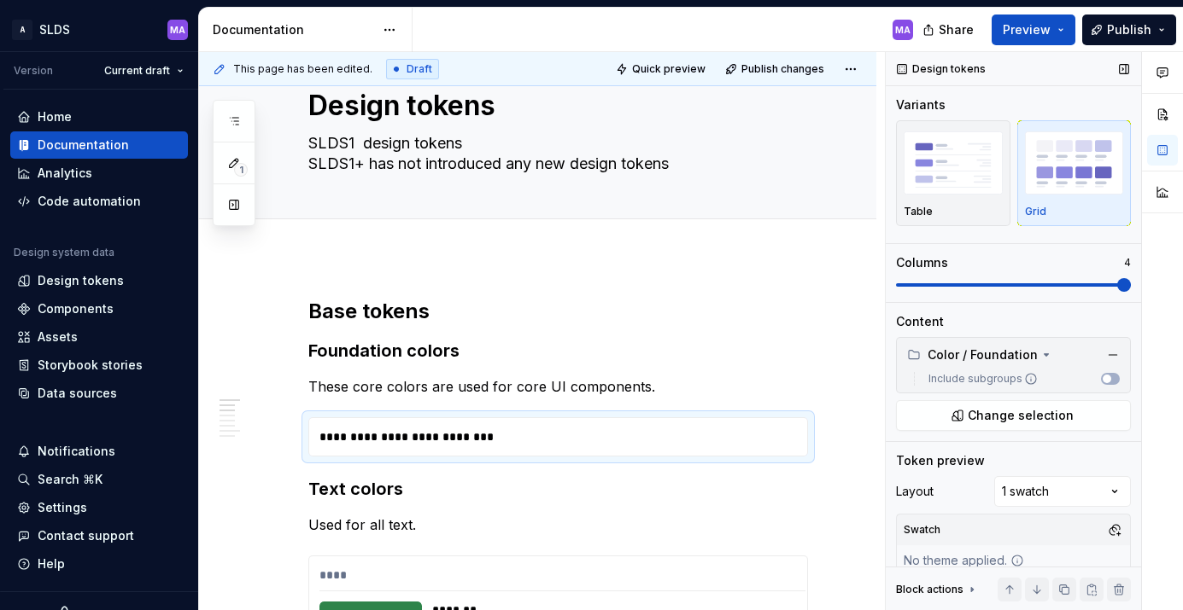
click at [1025, 375] on icon at bounding box center [1031, 379] width 14 height 14
click at [1101, 375] on button "Include subgroups" at bounding box center [1110, 379] width 19 height 12
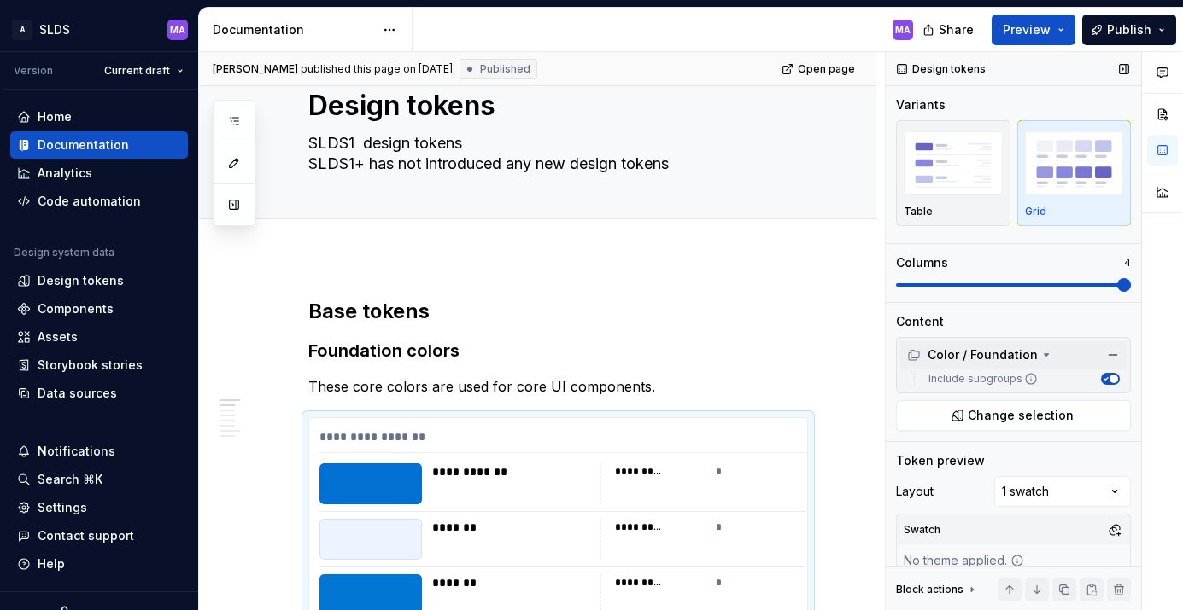
click at [1045, 353] on icon at bounding box center [1046, 355] width 14 height 14
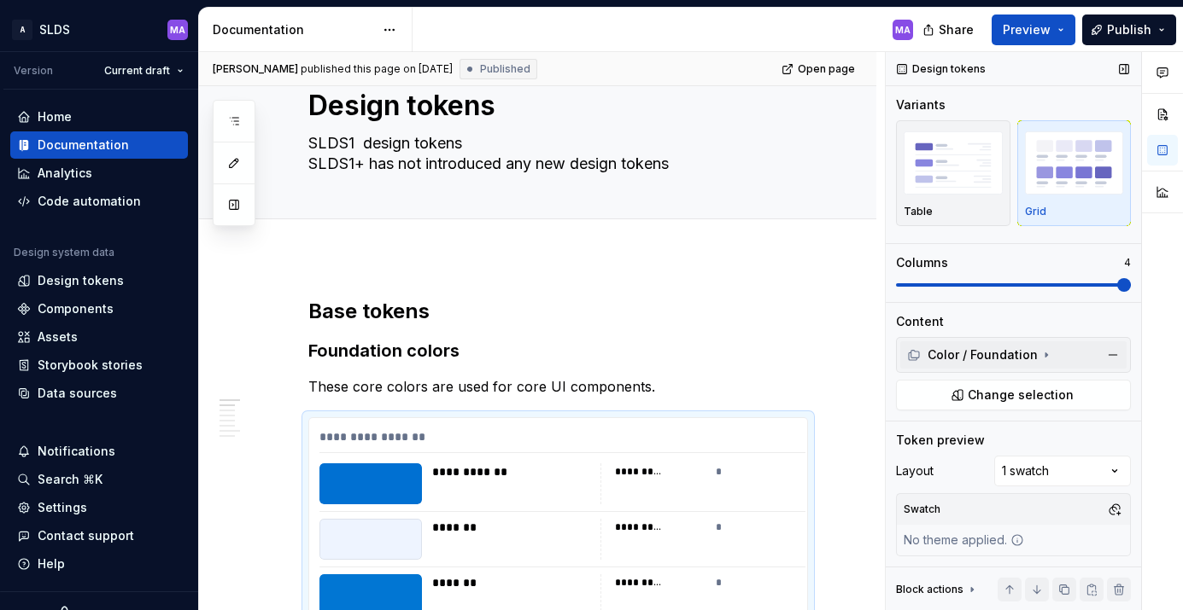
click at [1043, 353] on icon at bounding box center [1046, 355] width 14 height 14
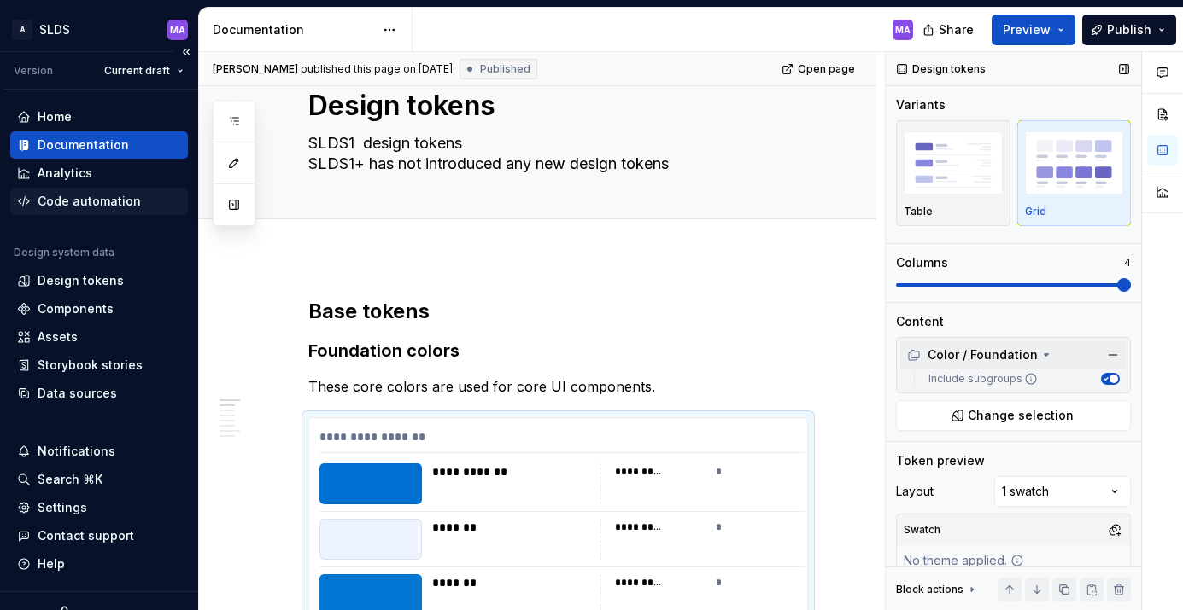
type textarea "*"
click at [93, 285] on div "Design tokens" at bounding box center [81, 280] width 86 height 17
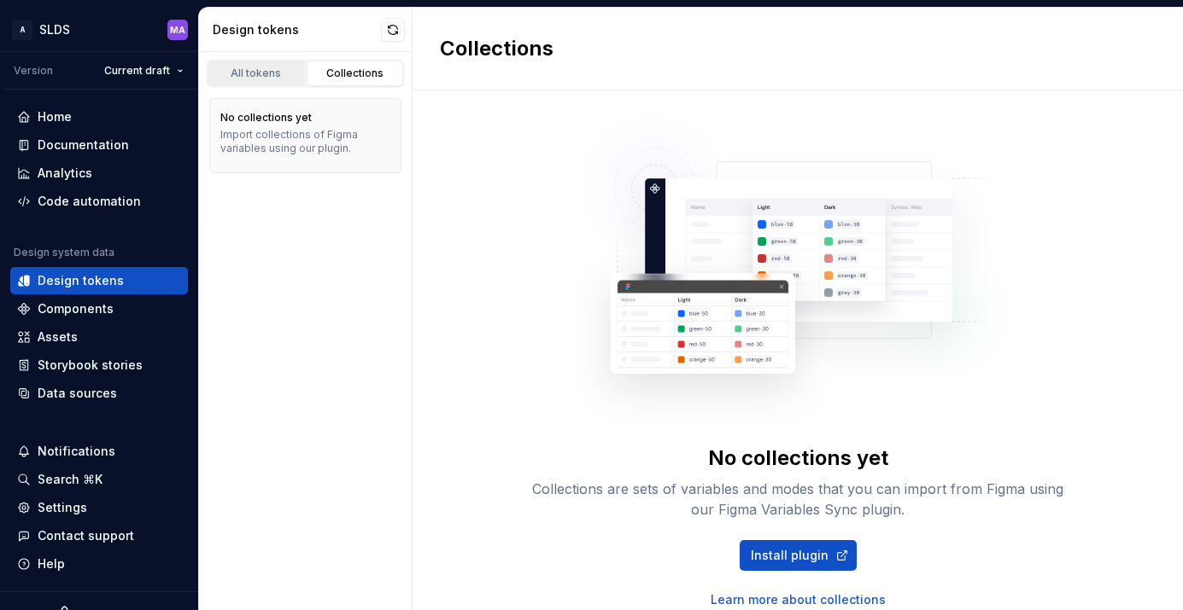
click at [254, 75] on div "All tokens" at bounding box center [255, 74] width 85 height 14
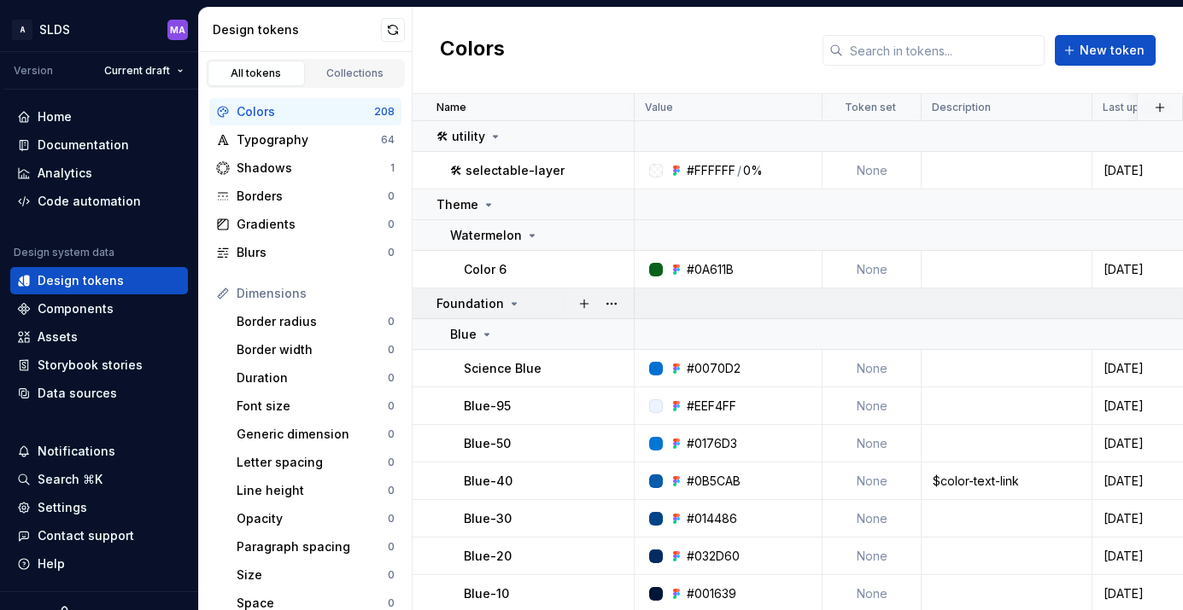
click at [512, 301] on icon at bounding box center [514, 304] width 14 height 14
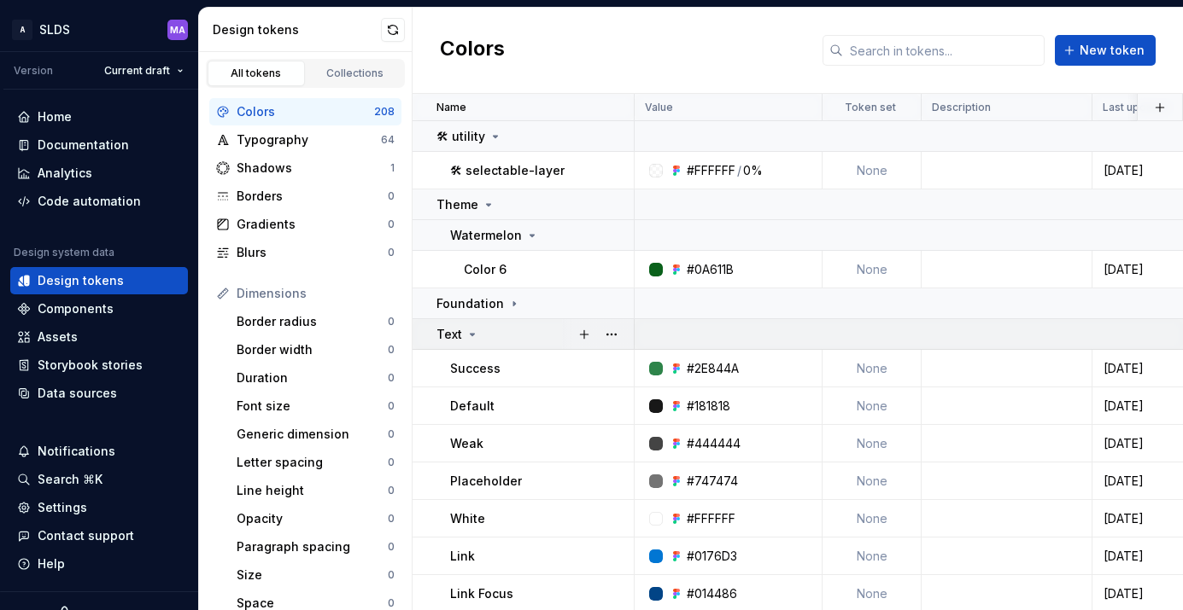
click at [474, 335] on icon at bounding box center [472, 335] width 14 height 14
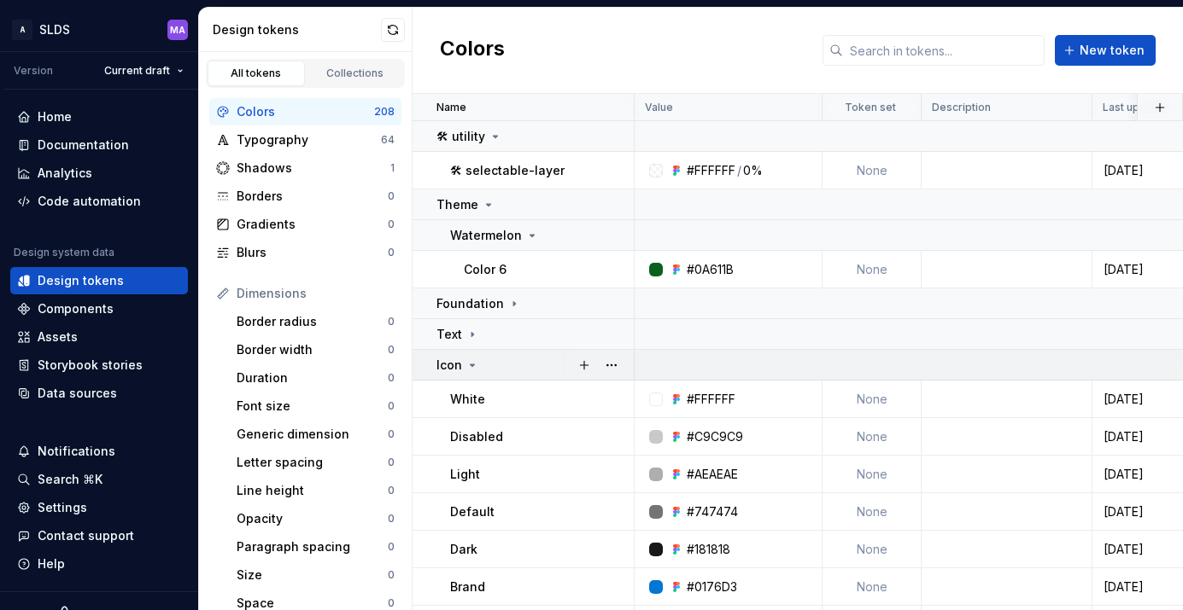
click at [473, 365] on icon at bounding box center [472, 366] width 14 height 14
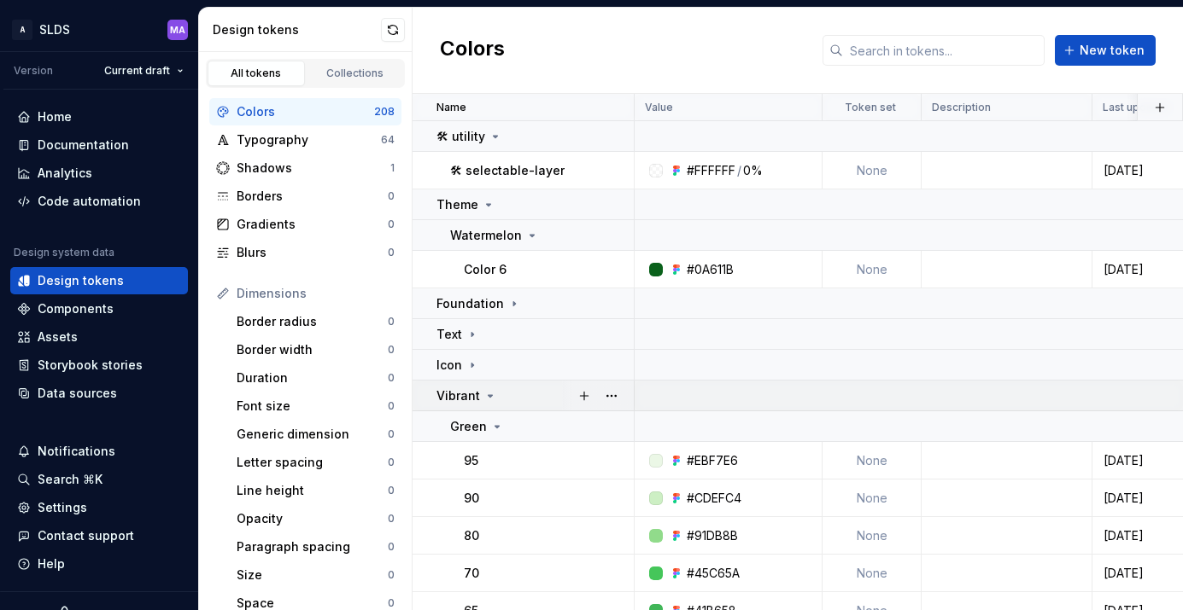
click at [486, 394] on icon at bounding box center [490, 396] width 14 height 14
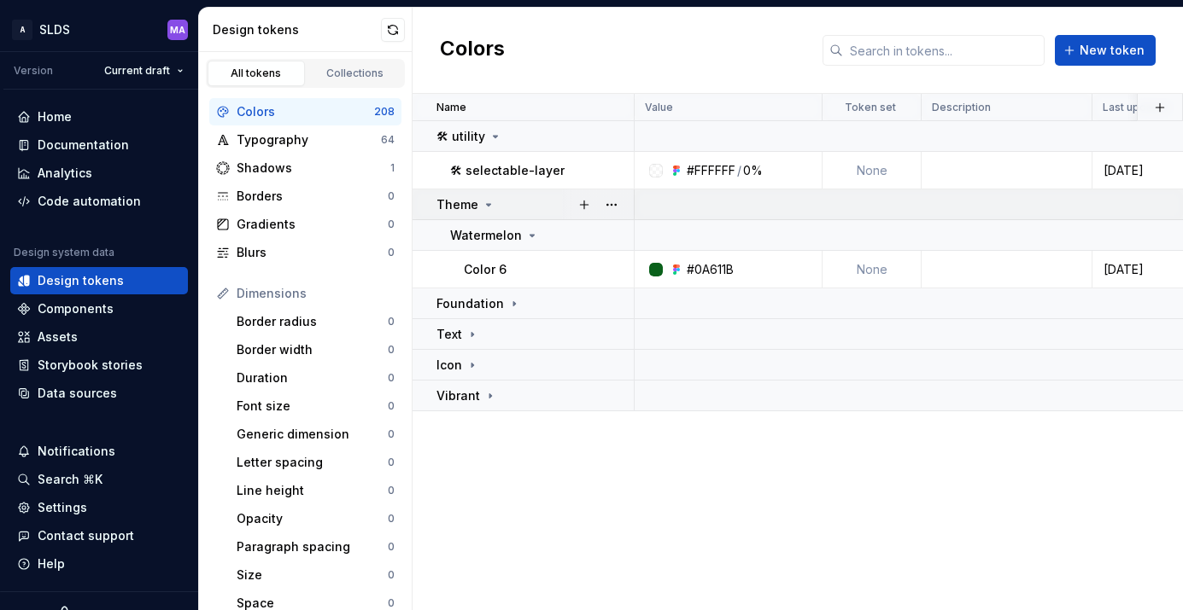
click at [487, 204] on icon at bounding box center [489, 205] width 4 height 2
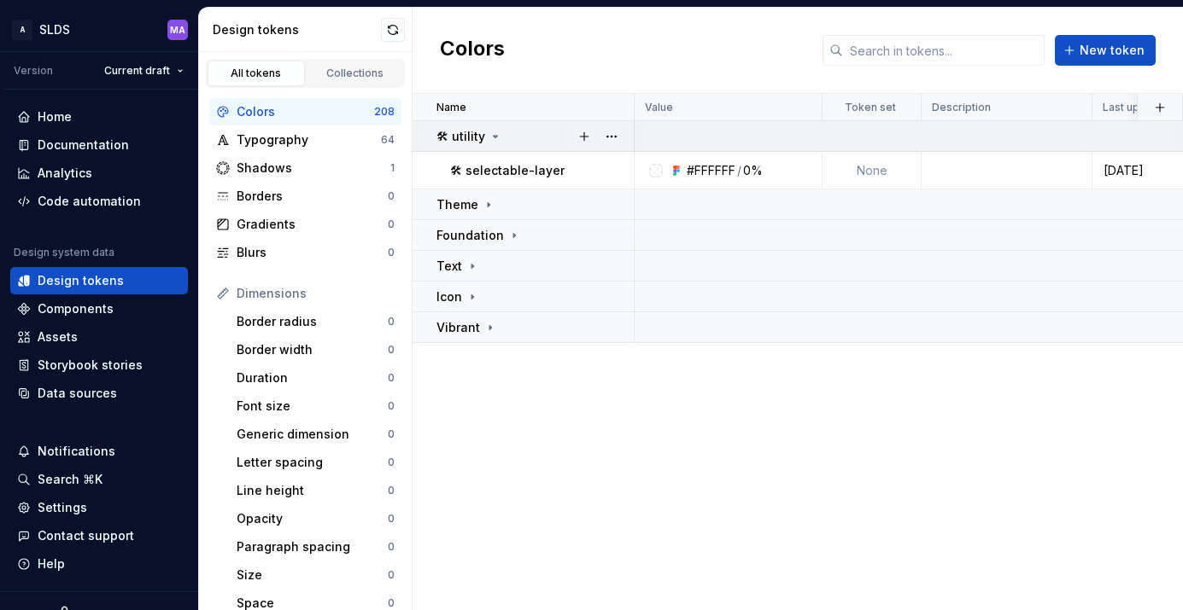
click at [494, 131] on icon at bounding box center [495, 137] width 14 height 14
